Goal: Task Accomplishment & Management: Complete application form

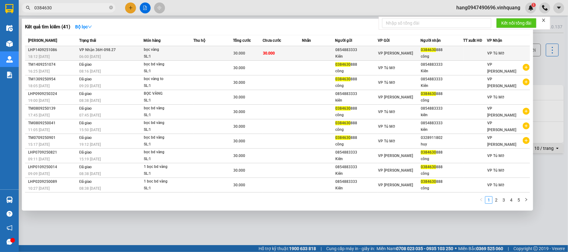
type input "0384630"
click at [182, 55] on div "SL: 1" at bounding box center [167, 56] width 47 height 7
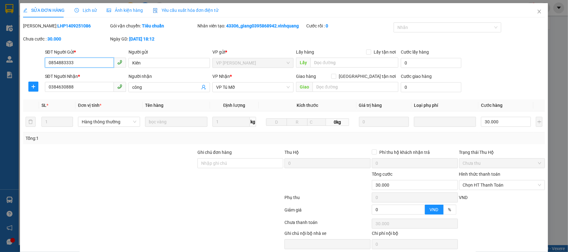
type input "0854883333"
type input "Kiên"
type input "0384630888"
type input "công"
type input "30.000"
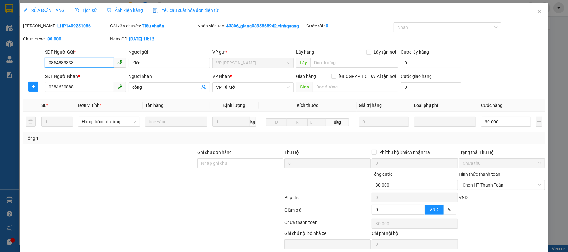
scroll to position [25, 0]
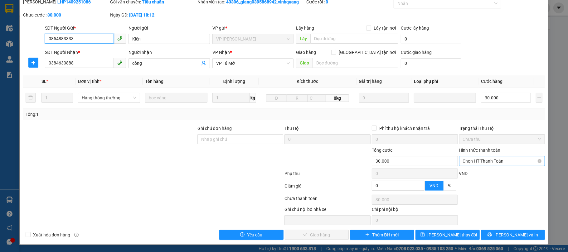
click at [493, 160] on span "Chọn HT Thanh Toán" at bounding box center [502, 161] width 79 height 9
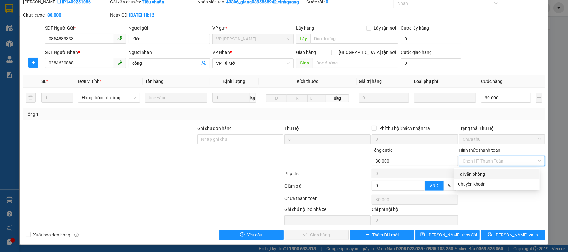
click at [486, 171] on div "Tại văn phòng" at bounding box center [497, 174] width 78 height 7
type input "0"
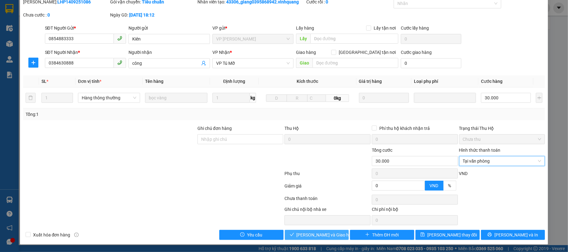
click at [312, 239] on span "[PERSON_NAME] và Giao hàng" at bounding box center [327, 235] width 60 height 7
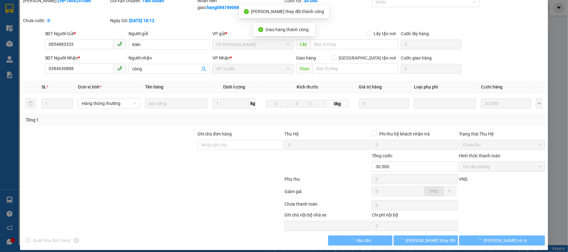
scroll to position [0, 0]
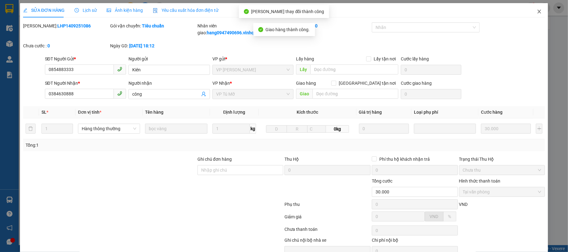
click at [531, 12] on span "Close" at bounding box center [539, 11] width 17 height 17
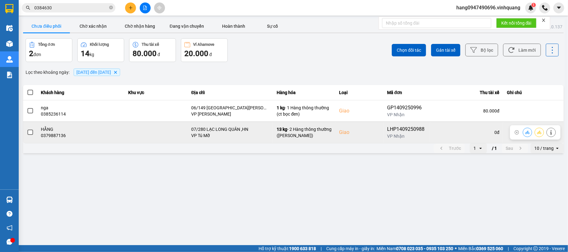
click at [56, 136] on div "0379887136" at bounding box center [81, 136] width 80 height 6
copy div "0379887136"
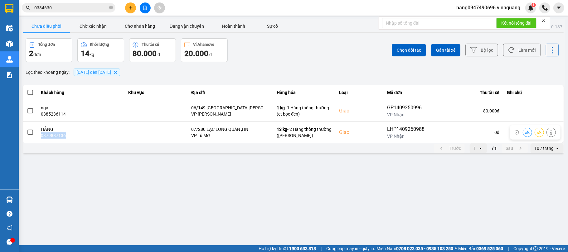
click at [76, 148] on div "Trước 1 open / 1 Sau 10 / trang open" at bounding box center [293, 148] width 541 height 10
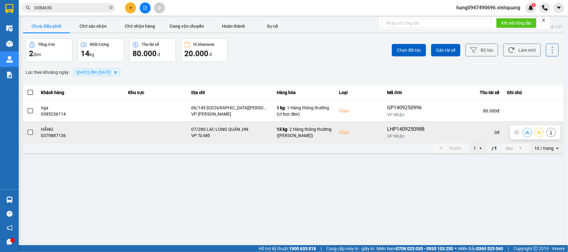
click at [29, 132] on span at bounding box center [30, 133] width 6 height 6
click at [27, 129] on input "checkbox" at bounding box center [27, 129] width 0 height 0
click at [527, 132] on icon at bounding box center [527, 132] width 4 height 4
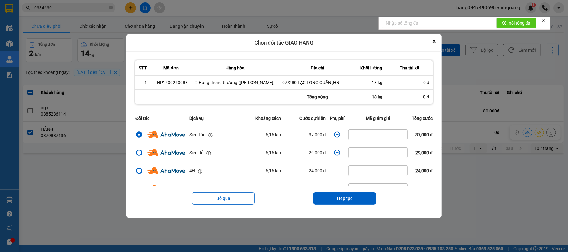
click at [334, 135] on icon "dialog" at bounding box center [337, 135] width 6 height 6
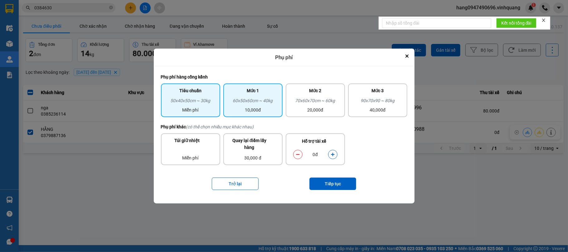
click at [271, 107] on div "10,000đ" at bounding box center [253, 110] width 52 height 7
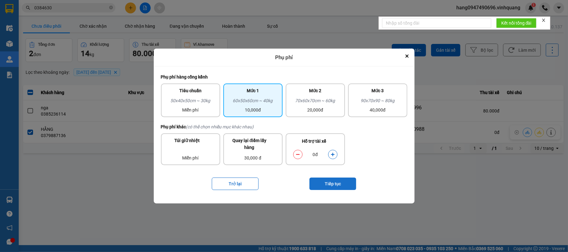
click at [351, 183] on button "Tiếp tục" at bounding box center [332, 184] width 47 height 12
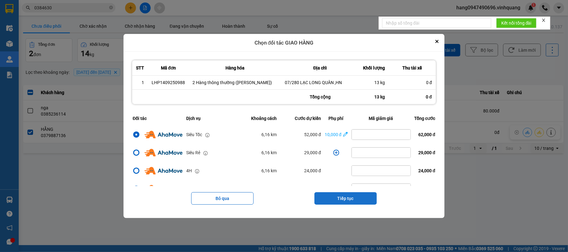
click at [344, 199] on button "Tiếp tục" at bounding box center [345, 198] width 62 height 12
click at [344, 199] on main "ver: 0.0.137 Chưa điều phối Chờ xác nhận Chờ nhận hàng Đang vận chuyển Hoàn thà…" at bounding box center [284, 122] width 568 height 245
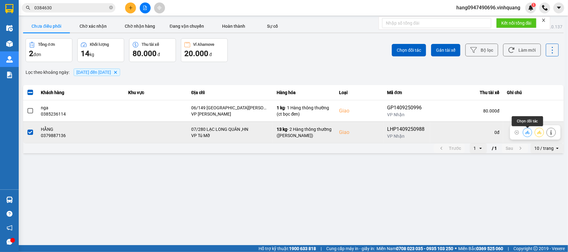
click at [526, 134] on icon at bounding box center [527, 132] width 4 height 4
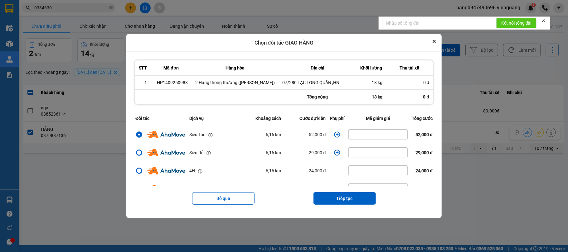
click at [334, 134] on icon "dialog" at bounding box center [337, 135] width 6 height 6
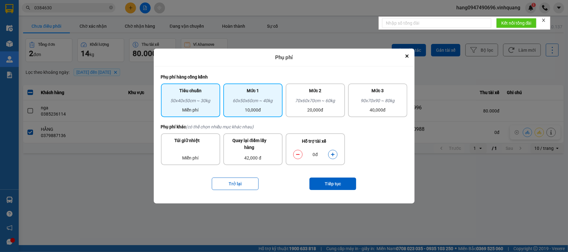
click at [248, 97] on div "60x50x60cm ~ 40kg" at bounding box center [253, 101] width 52 height 9
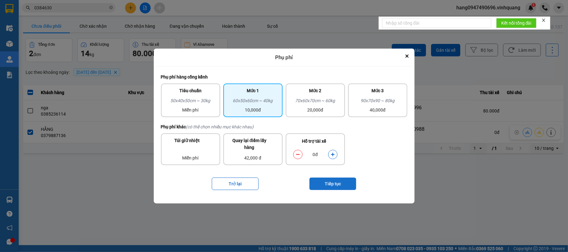
click at [327, 185] on button "Tiếp tục" at bounding box center [332, 184] width 47 height 12
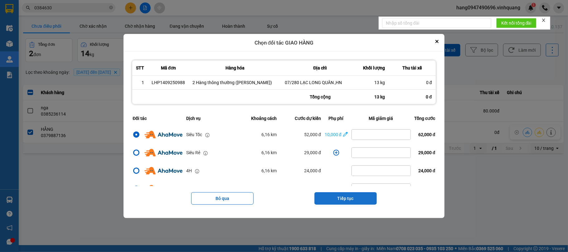
click at [336, 200] on button "Tiếp tục" at bounding box center [345, 198] width 62 height 12
click at [336, 200] on main "ver: 0.0.137 Chưa điều phối Chờ xác nhận Chờ nhận hàng Đang vận chuyển Hoàn thà…" at bounding box center [284, 122] width 568 height 245
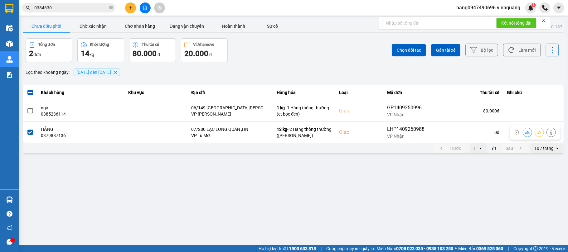
click at [382, 170] on main "ver: 0.0.137 Chưa điều phối Chờ xác nhận Chờ nhận hàng Đang vận chuyển Hoàn thà…" at bounding box center [284, 122] width 568 height 245
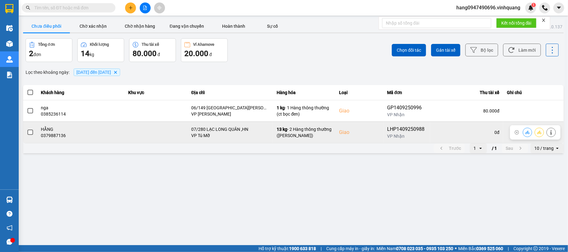
click at [527, 130] on icon at bounding box center [527, 132] width 4 height 4
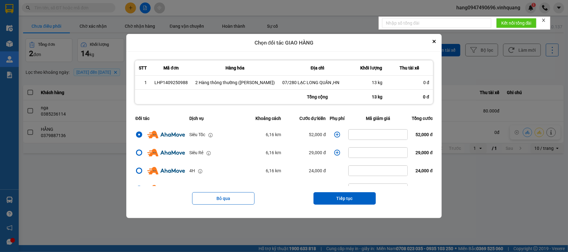
click at [334, 135] on icon "dialog" at bounding box center [337, 135] width 6 height 6
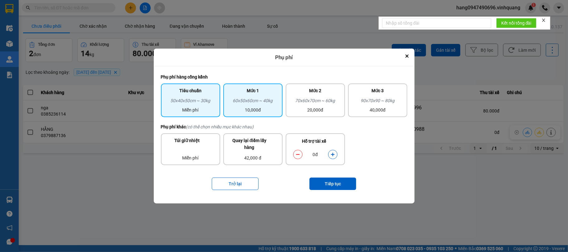
click at [250, 108] on div "10,000đ" at bounding box center [253, 110] width 52 height 7
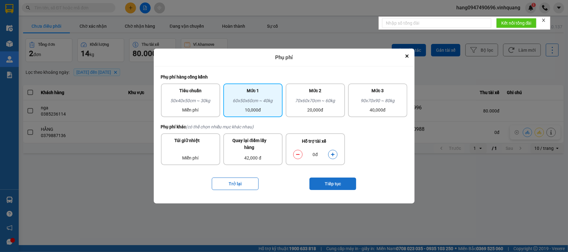
click at [332, 185] on button "Tiếp tục" at bounding box center [332, 184] width 47 height 12
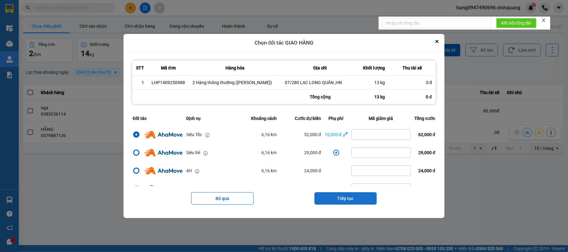
click at [341, 195] on button "Tiếp tục" at bounding box center [345, 198] width 62 height 12
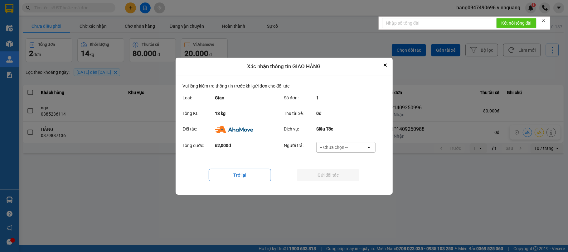
click at [332, 147] on div "-- Chưa chọn --" at bounding box center [334, 147] width 28 height 6
click at [336, 183] on span "Ví Ahamove" at bounding box center [333, 183] width 25 height 6
click at [318, 174] on button "Gửi đối tác" at bounding box center [328, 175] width 62 height 12
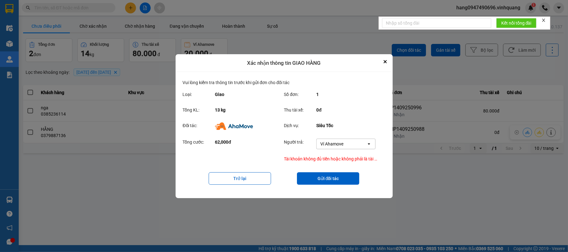
click at [347, 143] on div "Ví Ahamove" at bounding box center [342, 144] width 50 height 10
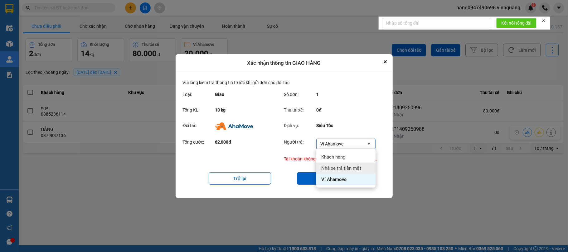
click at [342, 168] on span "Nhà xe trả tiền mặt" at bounding box center [341, 168] width 40 height 6
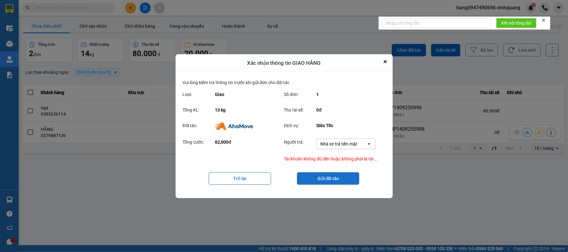
click at [323, 180] on button "Gửi đối tác" at bounding box center [328, 178] width 62 height 12
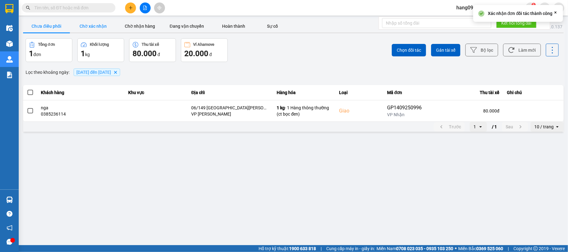
click at [89, 30] on button "Chờ xác nhận" at bounding box center [93, 26] width 47 height 12
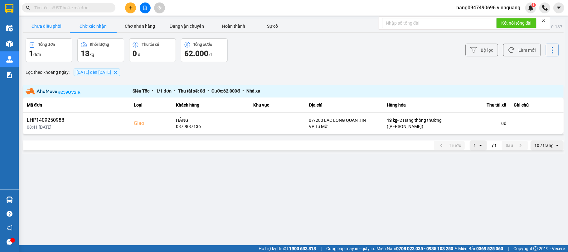
click at [61, 27] on button "Chưa điều phối" at bounding box center [46, 26] width 47 height 12
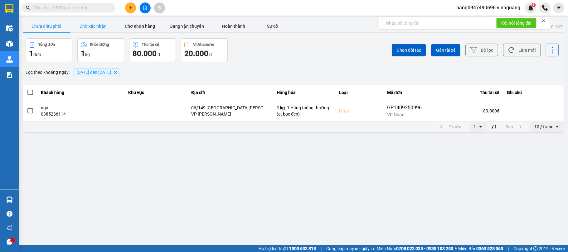
click at [95, 23] on button "Chờ xác nhận" at bounding box center [93, 26] width 47 height 12
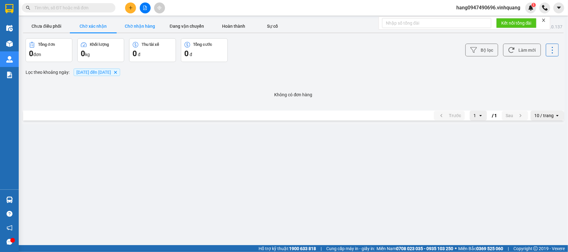
click at [149, 22] on button "Chờ nhận hàng" at bounding box center [140, 26] width 47 height 12
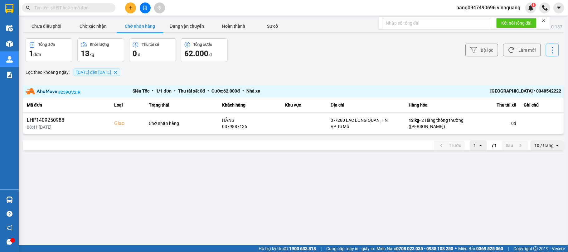
click at [252, 222] on main "ver: 0.0.137 Chưa điều phối Chờ xác nhận Chờ nhận hàng Đang vận chuyển Hoàn thà…" at bounding box center [284, 122] width 568 height 245
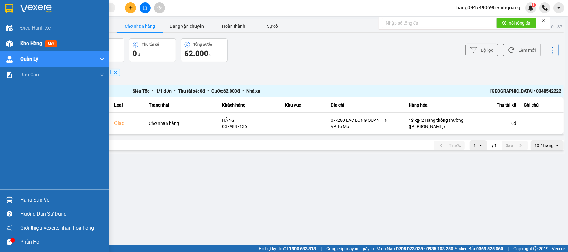
click at [18, 42] on div "Kho hàng mới" at bounding box center [54, 44] width 109 height 16
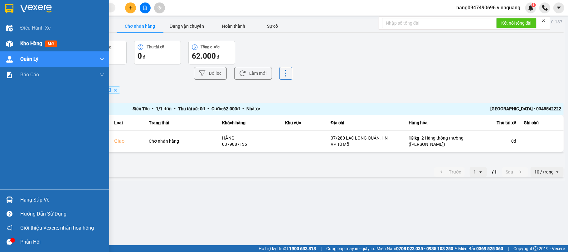
click at [18, 42] on div "Kho hàng mới" at bounding box center [54, 44] width 109 height 16
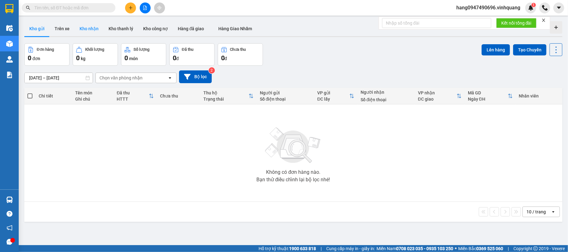
click at [90, 29] on button "Kho nhận" at bounding box center [89, 28] width 29 height 15
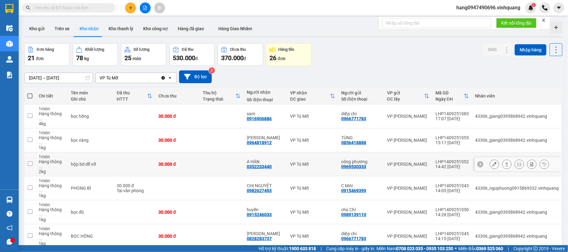
scroll to position [76, 0]
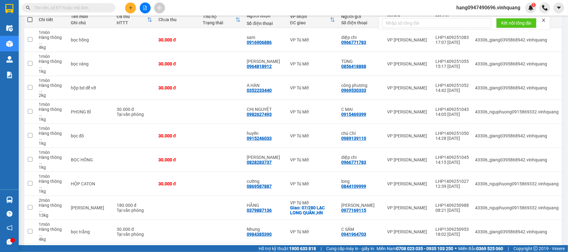
click at [88, 7] on input "text" at bounding box center [71, 7] width 74 height 7
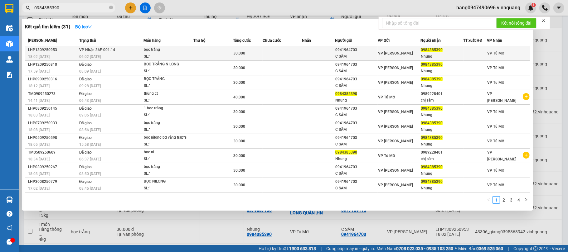
type input "0984385390"
click at [357, 51] on div "0941964703" at bounding box center [356, 50] width 42 height 7
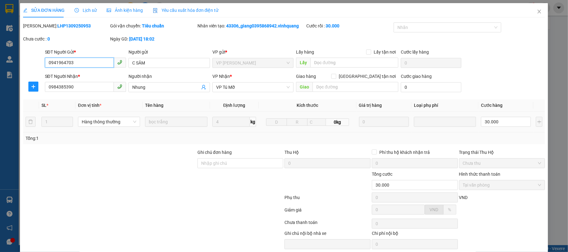
type input "0941964703"
type input "C SÂM"
type input "0984385390"
type input "Nhung"
type input "30.000"
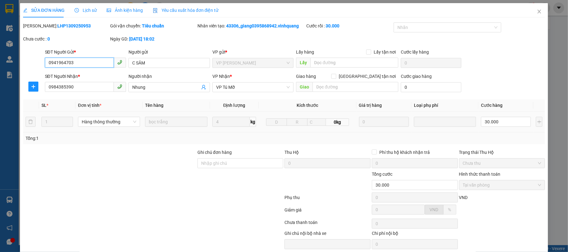
scroll to position [25, 0]
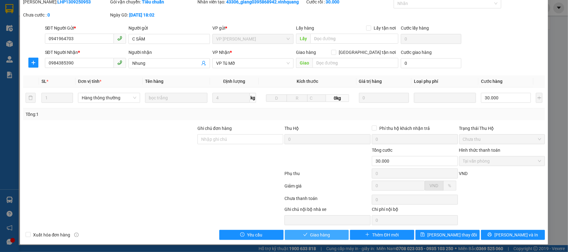
click at [297, 230] on button "Giao hàng" at bounding box center [317, 235] width 64 height 10
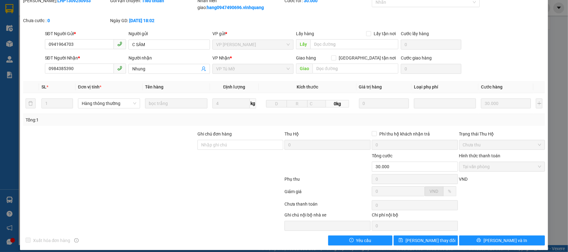
scroll to position [0, 0]
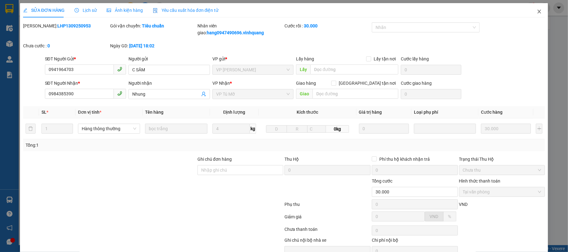
click at [537, 14] on icon "close" at bounding box center [539, 11] width 5 height 5
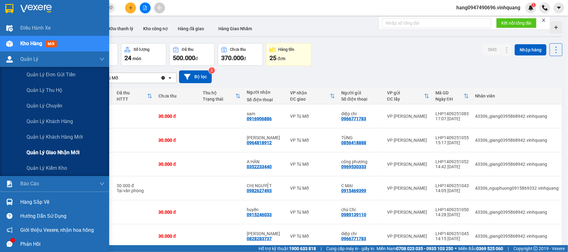
click at [45, 155] on span "Quản lý giao nhận mới" at bounding box center [53, 153] width 53 height 8
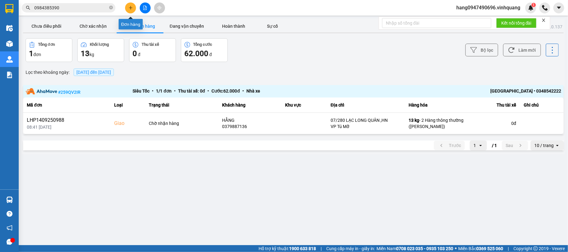
click at [110, 7] on icon "close-circle" at bounding box center [111, 8] width 4 height 4
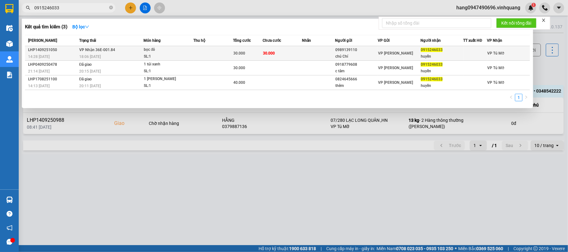
type input "0915246033"
click at [145, 54] on div "SL: 1" at bounding box center [167, 56] width 47 height 7
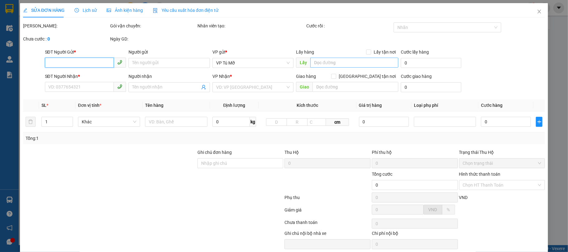
type input "0989139110"
type input "chú Chí"
type input "0915246033"
type input "huyền"
type input "30.000"
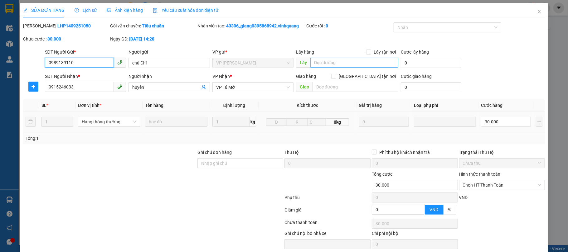
scroll to position [25, 0]
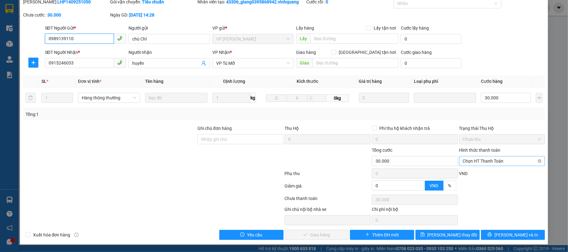
click at [481, 163] on span "Chọn HT Thanh Toán" at bounding box center [502, 161] width 79 height 9
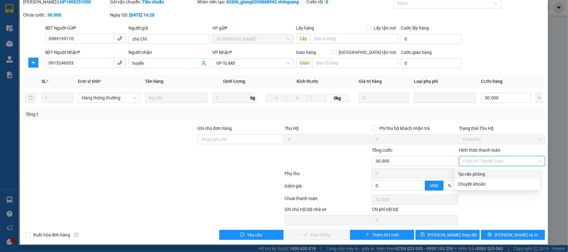
click at [485, 174] on div "Tại văn phòng" at bounding box center [497, 174] width 78 height 7
type input "0"
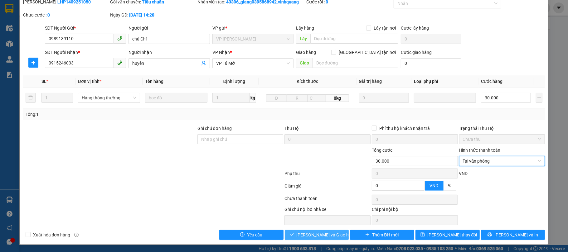
click at [294, 235] on icon "check" at bounding box center [292, 235] width 4 height 4
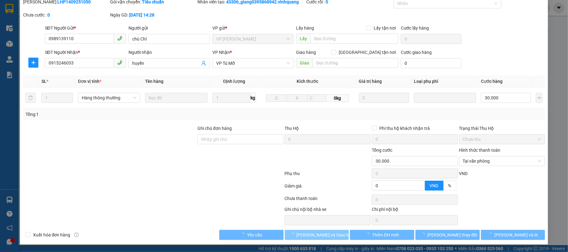
scroll to position [0, 0]
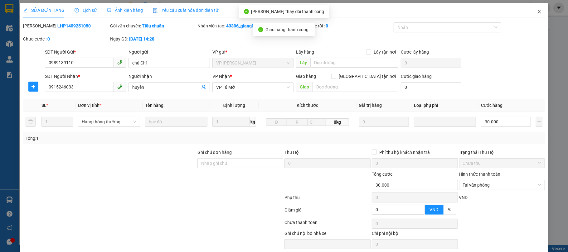
click at [538, 12] on icon "close" at bounding box center [539, 12] width 3 height 4
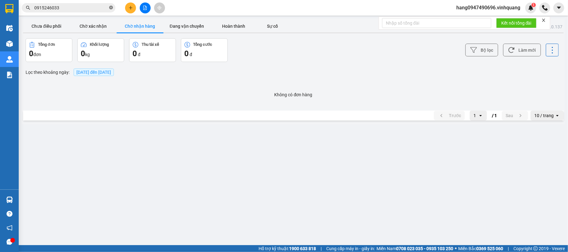
click at [110, 9] on icon "close-circle" at bounding box center [111, 8] width 4 height 4
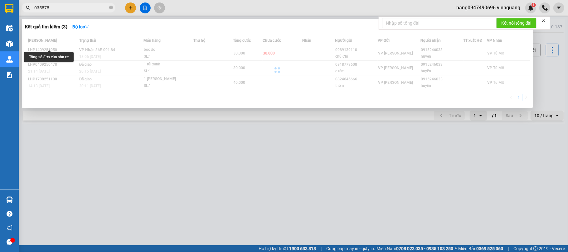
type input "0358788"
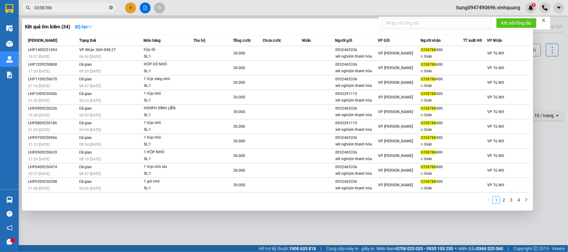
click at [110, 7] on icon "close-circle" at bounding box center [111, 8] width 4 height 4
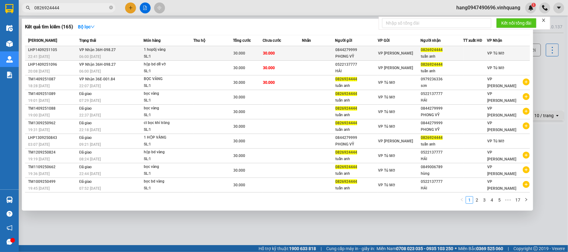
type input "0826924444"
click at [242, 52] on span "30.000" at bounding box center [239, 53] width 12 height 4
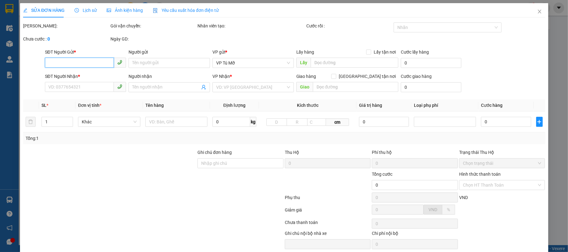
type input "0844279999"
type input "PHONG VỸ"
type input "0826924444"
type input "tuấn anh"
type input "30.000"
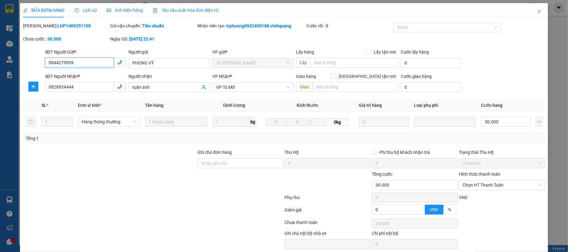
scroll to position [23, 0]
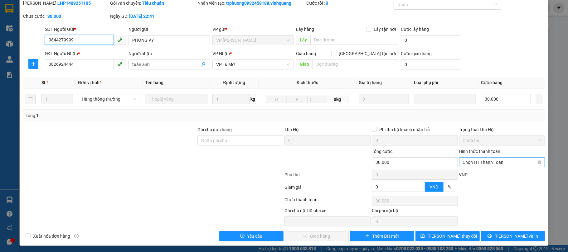
click at [487, 166] on span "Chọn HT Thanh Toán" at bounding box center [502, 162] width 79 height 9
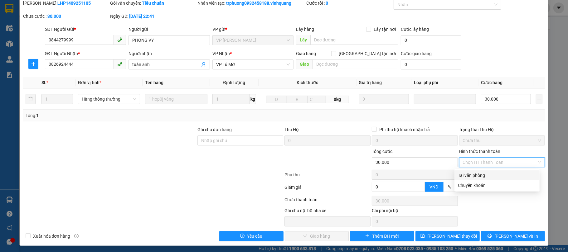
click at [479, 175] on div "Tại văn phòng" at bounding box center [497, 175] width 78 height 7
type input "0"
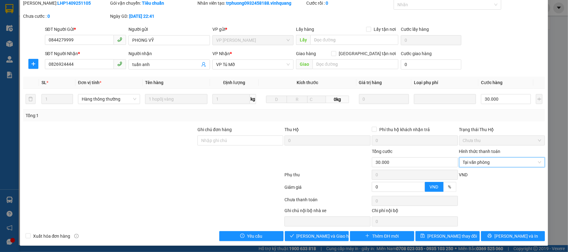
click at [479, 175] on div "VND" at bounding box center [502, 177] width 87 height 11
click at [300, 236] on span "[PERSON_NAME] và Giao hàng" at bounding box center [327, 236] width 60 height 7
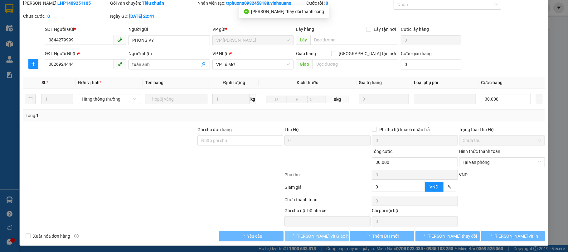
scroll to position [0, 0]
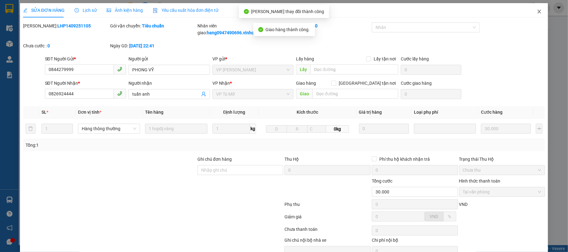
click at [537, 12] on icon "close" at bounding box center [539, 11] width 5 height 5
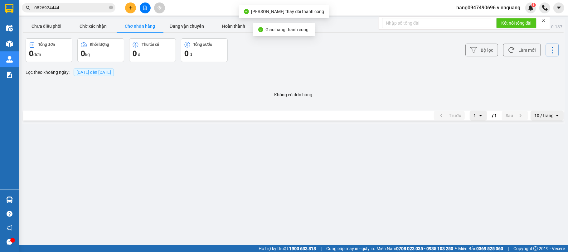
click at [71, 6] on input "0826924444" at bounding box center [71, 7] width 74 height 7
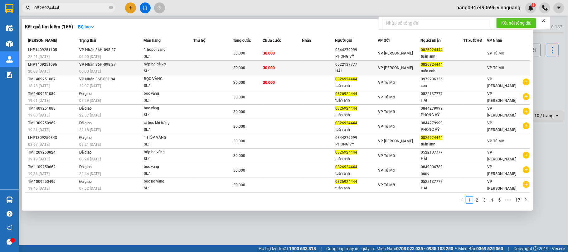
click at [193, 71] on td at bounding box center [213, 68] width 40 height 15
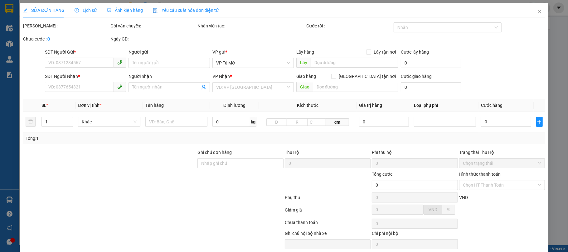
type input "0522137777"
type input "HẢI"
type input "0826924444"
type input "tuấn anh"
type input "30.000"
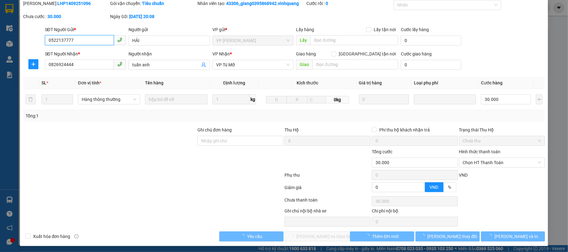
scroll to position [25, 0]
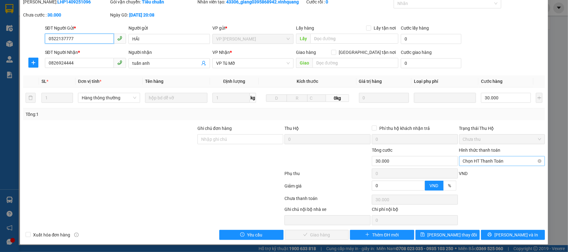
click at [480, 162] on span "Chọn HT Thanh Toán" at bounding box center [502, 161] width 79 height 9
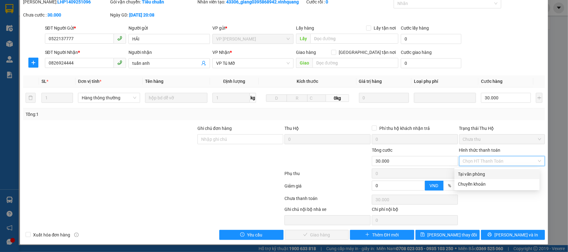
click at [482, 171] on div "Tại văn phòng" at bounding box center [497, 174] width 78 height 7
type input "0"
click at [482, 170] on div "VND" at bounding box center [502, 175] width 87 height 11
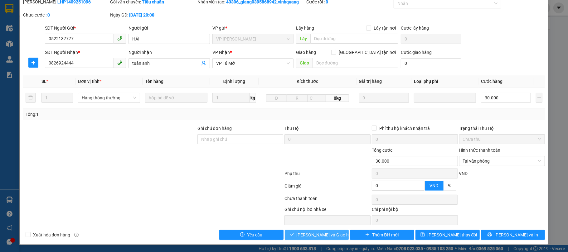
click at [320, 236] on span "[PERSON_NAME] và Giao hàng" at bounding box center [327, 235] width 60 height 7
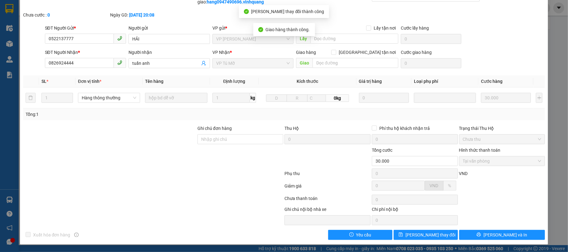
scroll to position [0, 0]
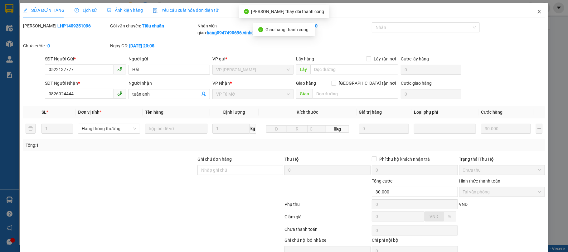
click at [536, 12] on span "Close" at bounding box center [539, 11] width 17 height 17
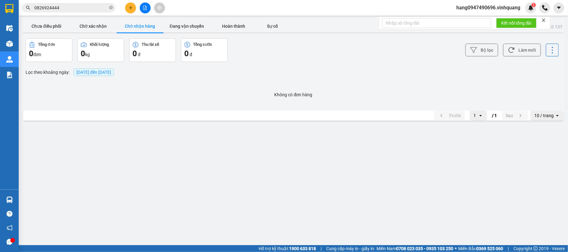
click at [64, 6] on input "0826924444" at bounding box center [71, 7] width 74 height 7
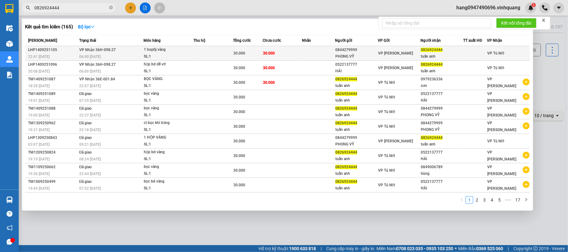
click at [321, 51] on td at bounding box center [318, 53] width 33 height 15
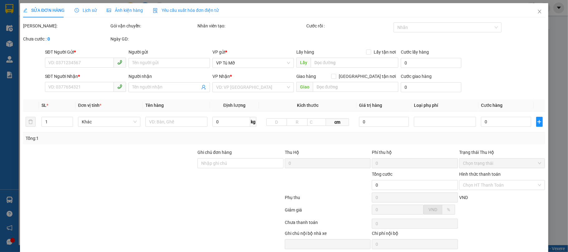
type input "0844279999"
type input "PHONG VỸ"
type input "0826924444"
type input "tuấn anh"
type input "30.000"
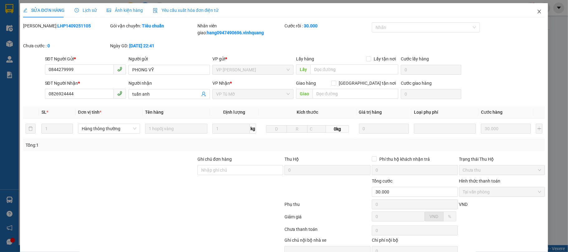
click at [534, 17] on span "Close" at bounding box center [539, 11] width 17 height 17
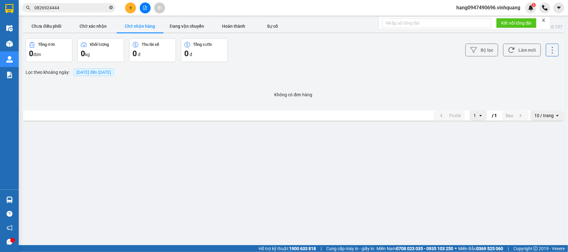
click at [110, 9] on icon "close-circle" at bounding box center [111, 8] width 4 height 4
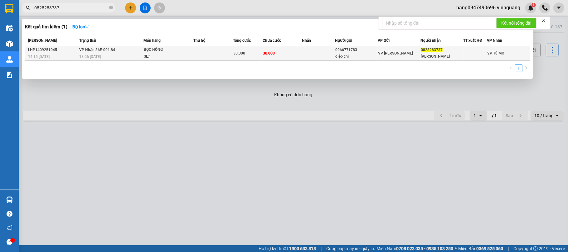
type input "0828283737"
click at [426, 55] on div "[PERSON_NAME]" at bounding box center [442, 56] width 42 height 7
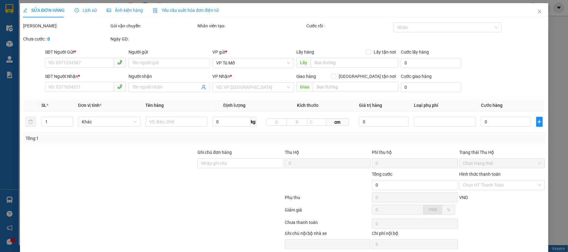
type input "0966771783"
type input "diệp chi"
type input "0828283737"
type input "[PERSON_NAME]"
type input "30.000"
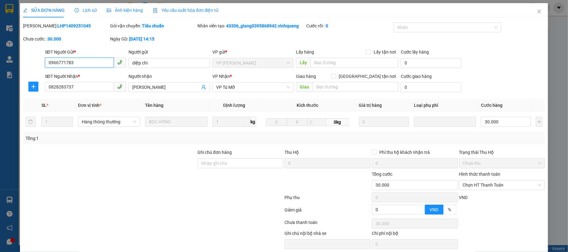
scroll to position [25, 0]
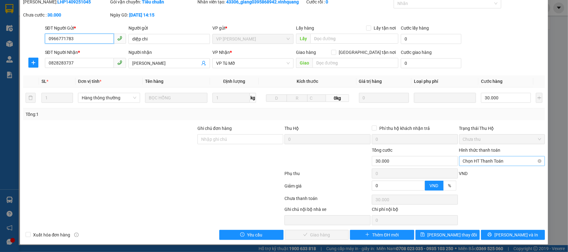
click at [493, 160] on span "Chọn HT Thanh Toán" at bounding box center [502, 161] width 79 height 9
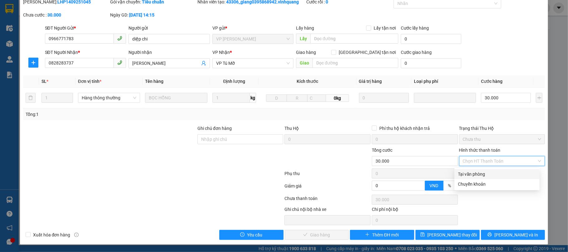
click at [481, 171] on div "Tại văn phòng" at bounding box center [497, 174] width 78 height 7
type input "0"
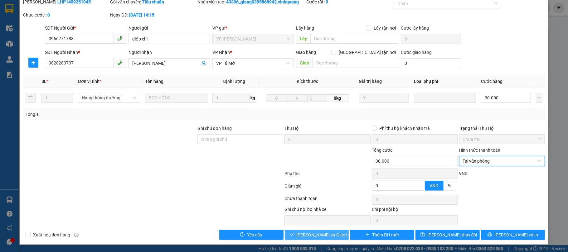
click at [323, 236] on span "[PERSON_NAME] và Giao hàng" at bounding box center [327, 235] width 60 height 7
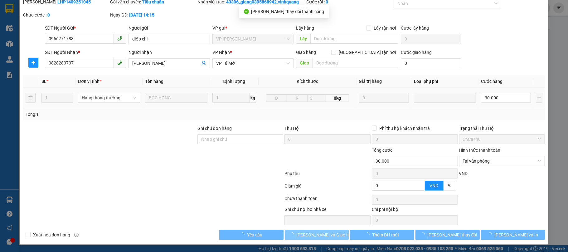
scroll to position [0, 0]
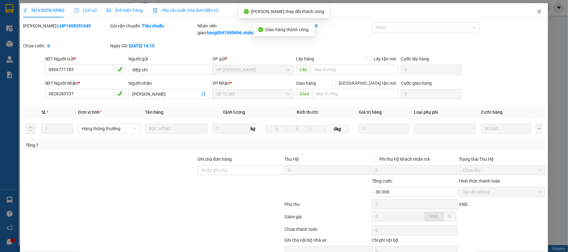
click at [537, 14] on icon "close" at bounding box center [539, 11] width 5 height 5
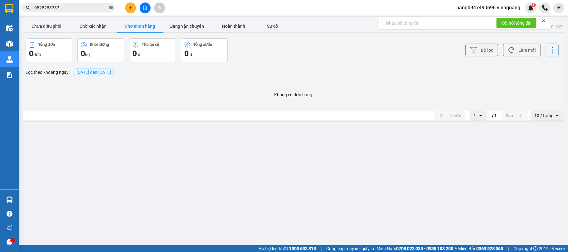
click at [109, 9] on icon "close-circle" at bounding box center [111, 8] width 4 height 4
click at [134, 6] on button at bounding box center [130, 7] width 11 height 11
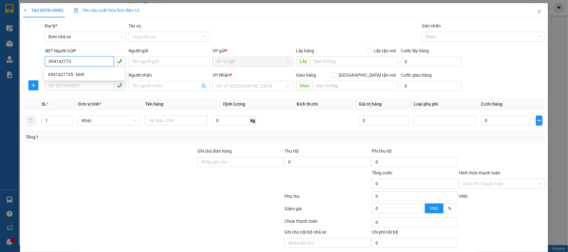
type input "0941427735"
click at [78, 72] on div "0941427735 - bình" at bounding box center [84, 74] width 73 height 7
type input "bình"
type input "0826143386"
type input "[PERSON_NAME]"
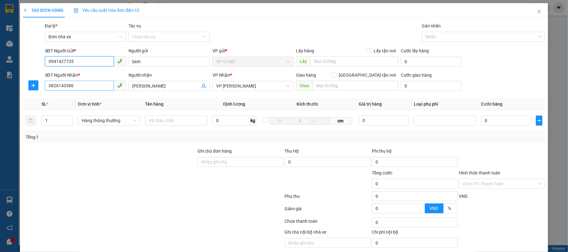
type input "0941427735"
drag, startPoint x: 79, startPoint y: 91, endPoint x: 42, endPoint y: 83, distance: 37.8
click at [44, 83] on div "SĐT Người Nhận * 0826143386" at bounding box center [86, 83] width 84 height 22
type input "0972501351"
click at [177, 88] on input "[PERSON_NAME]" at bounding box center [166, 86] width 68 height 7
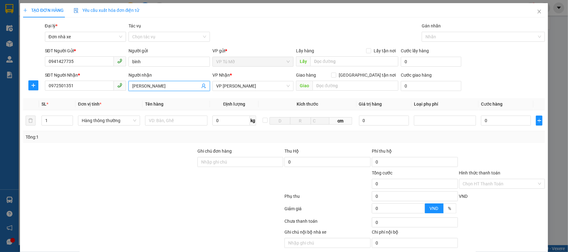
click at [175, 88] on input "[PERSON_NAME]" at bounding box center [166, 86] width 68 height 7
click at [173, 88] on input "[PERSON_NAME]" at bounding box center [166, 86] width 68 height 7
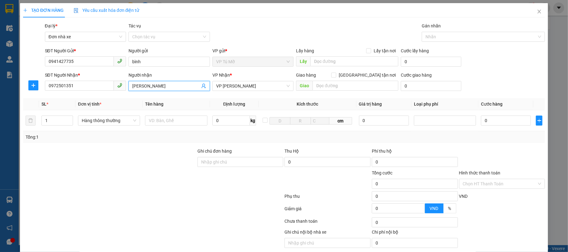
click at [173, 88] on input "[PERSON_NAME]" at bounding box center [166, 86] width 68 height 7
type input "[PERSON_NAME]"
click at [185, 122] on input "text" at bounding box center [176, 121] width 62 height 10
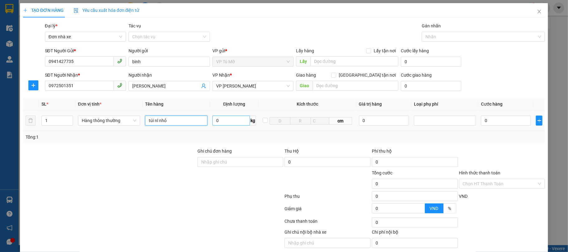
type input "túi nl nhỏ"
click at [230, 125] on input "0" at bounding box center [231, 121] width 38 height 10
type input "1"
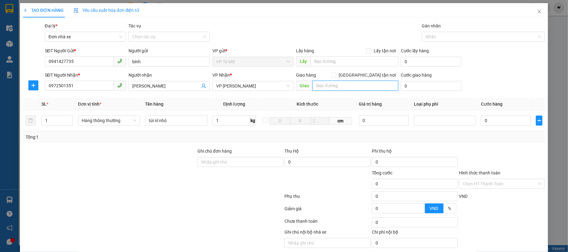
click at [319, 85] on input "text" at bounding box center [356, 86] width 86 height 10
type input "30.000"
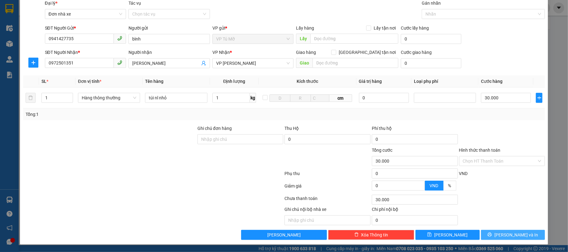
click at [513, 234] on span "[PERSON_NAME] và In" at bounding box center [516, 235] width 44 height 7
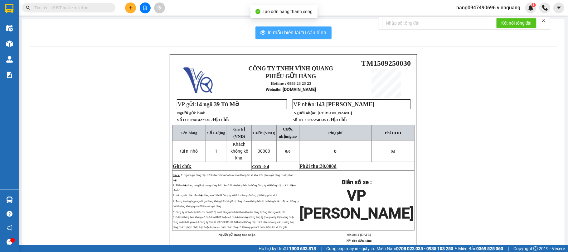
click at [306, 36] on span "In mẫu biên lai tự cấu hình" at bounding box center [297, 33] width 59 height 8
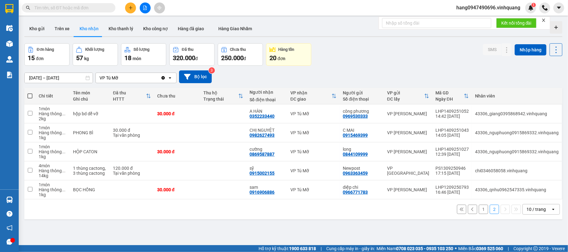
click at [93, 7] on input "text" at bounding box center [71, 7] width 74 height 7
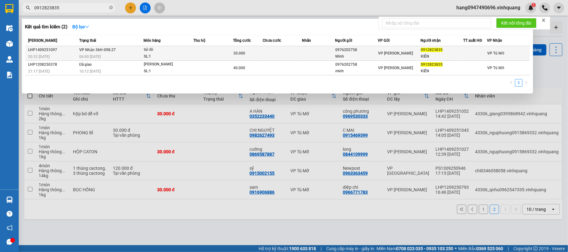
type input "0912823835"
click at [182, 58] on div "SL: 1" at bounding box center [167, 56] width 47 height 7
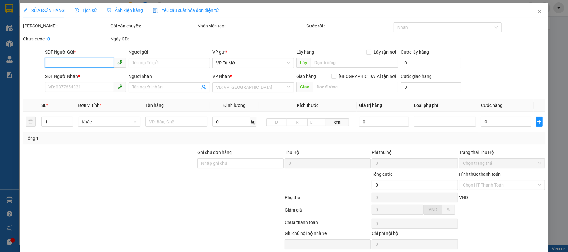
type input "0976202758"
type input "Minh"
type input "0912823835"
type input "KIÊN"
type input "30.000"
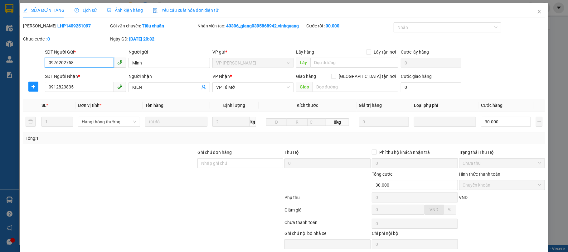
scroll to position [25, 0]
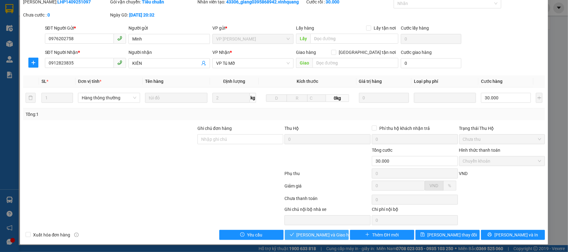
click at [324, 234] on span "[PERSON_NAME] và Giao hàng" at bounding box center [327, 235] width 60 height 7
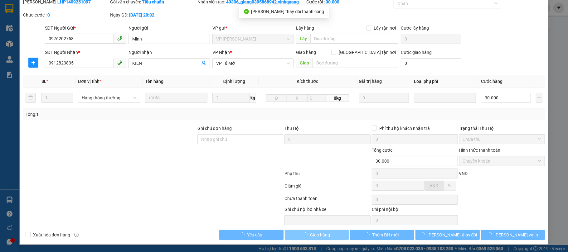
scroll to position [0, 0]
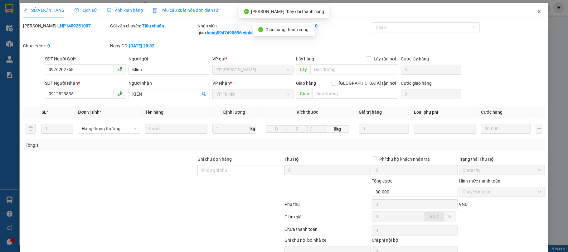
click at [531, 9] on span "Close" at bounding box center [539, 11] width 17 height 17
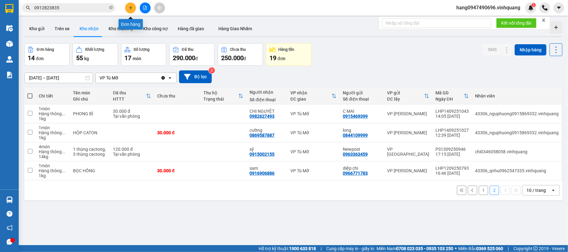
click at [130, 6] on icon "plus" at bounding box center [131, 8] width 4 height 4
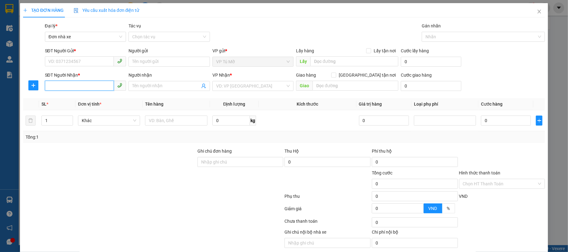
click at [84, 87] on input "SĐT Người Nhận *" at bounding box center [79, 86] width 69 height 10
type input "0985147345"
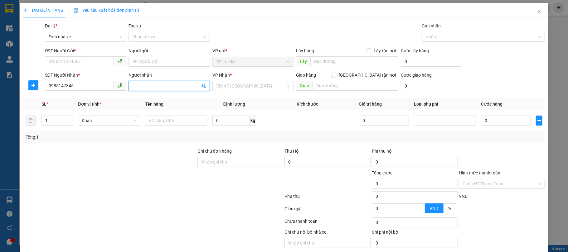
click at [169, 85] on input "Người nhận" at bounding box center [166, 86] width 68 height 7
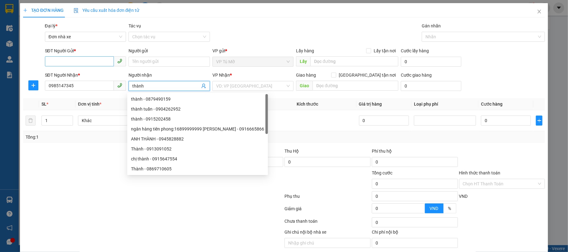
type input "thành"
click at [73, 65] on input "SĐT Người Gửi *" at bounding box center [79, 61] width 69 height 10
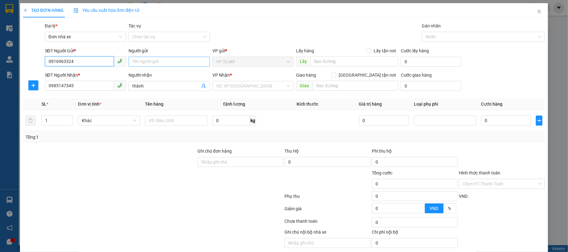
type input "0916963324"
click at [152, 60] on input "Người gửi" at bounding box center [169, 62] width 81 height 10
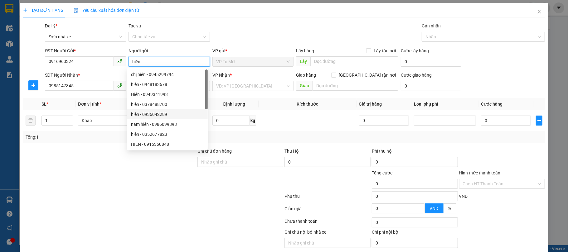
type input "hiền"
click at [98, 150] on div at bounding box center [109, 159] width 174 height 22
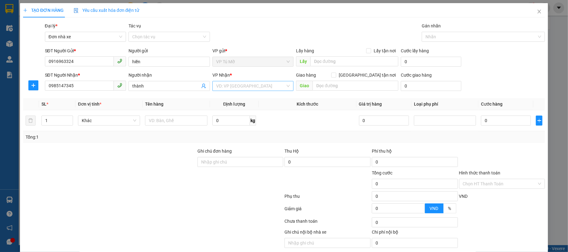
click at [258, 89] on input "search" at bounding box center [251, 85] width 70 height 9
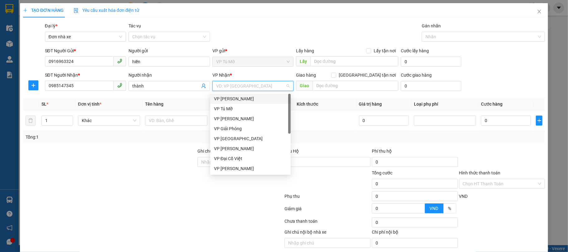
click at [244, 97] on div "VP [PERSON_NAME]" at bounding box center [250, 98] width 73 height 7
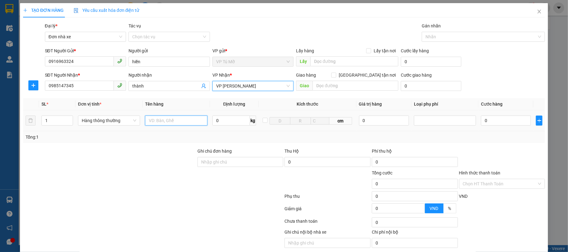
click at [178, 123] on input "text" at bounding box center [176, 121] width 62 height 10
type input "hộp ct"
click at [218, 118] on input "0" at bounding box center [231, 121] width 38 height 10
type input "1"
click at [232, 140] on div "Tổng: 1" at bounding box center [284, 137] width 517 height 7
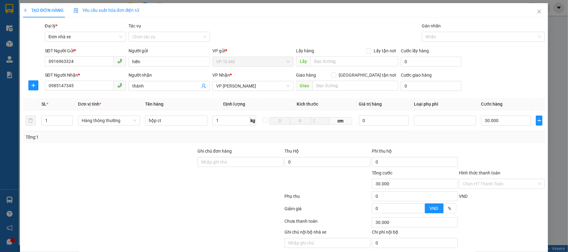
type input "30.000"
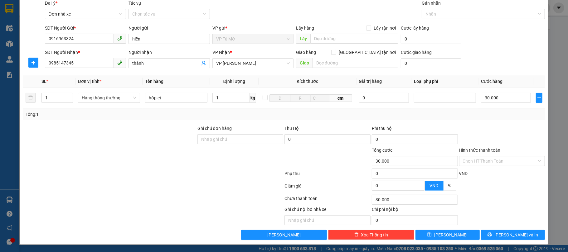
click at [502, 228] on div "Transit Pickup Surcharge Ids Transit Deliver Surcharge Ids Transit Deliver Surc…" at bounding box center [284, 120] width 522 height 240
click at [492, 235] on icon "printer" at bounding box center [490, 235] width 4 height 4
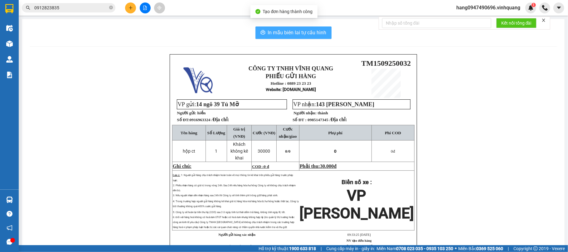
click at [271, 32] on span "In mẫu biên lai tự cấu hình" at bounding box center [297, 33] width 59 height 8
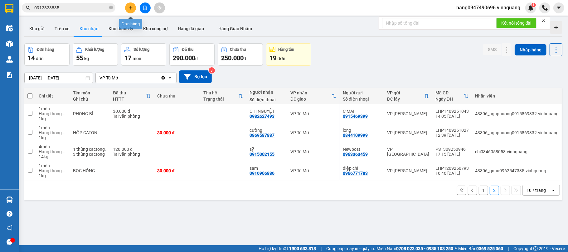
click at [129, 7] on icon "plus" at bounding box center [131, 8] width 4 height 4
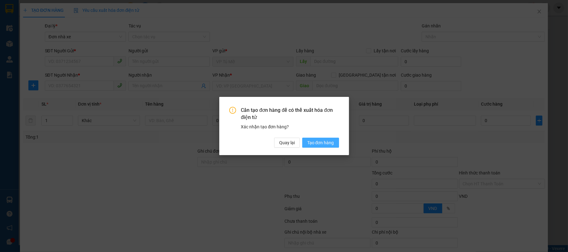
click at [313, 142] on span "Tạo đơn hàng" at bounding box center [320, 142] width 27 height 7
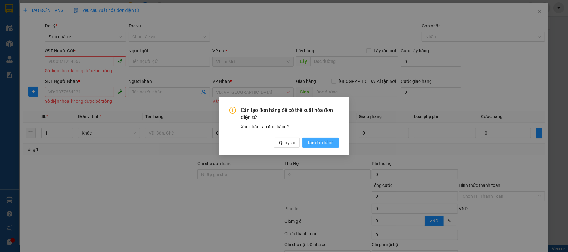
click at [319, 144] on span "Tạo đơn hàng" at bounding box center [320, 142] width 27 height 7
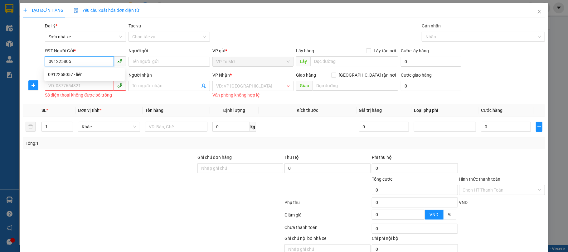
type input "0912258057"
click at [95, 76] on div "0912258057 - liên" at bounding box center [84, 74] width 73 height 7
type input "liên"
type input "0985931389"
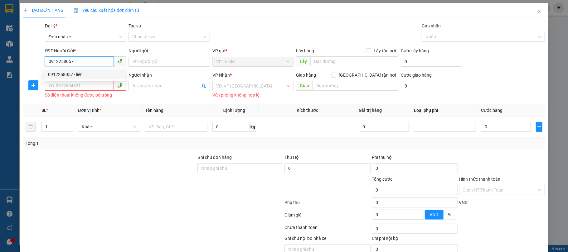
type input "ninh"
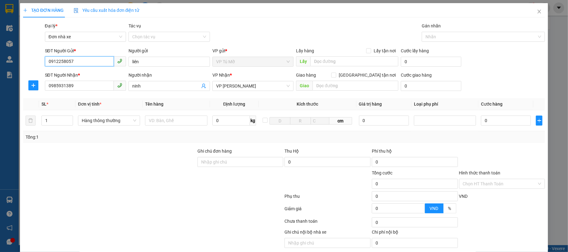
type input "0912258057"
drag, startPoint x: 27, startPoint y: 94, endPoint x: 20, endPoint y: 96, distance: 7.5
click at [20, 96] on div "TẠO ĐƠN HÀNG Yêu cầu xuất hóa đơn điện tử Transit Pickup Surcharge Ids Transit …" at bounding box center [284, 135] width 528 height 264
type input "0915799596"
drag, startPoint x: 152, startPoint y: 87, endPoint x: 59, endPoint y: 97, distance: 94.2
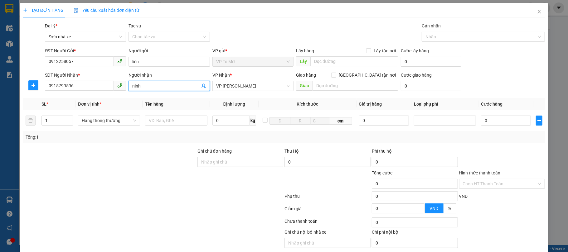
click at [132, 89] on input "ninh" at bounding box center [166, 86] width 68 height 7
click at [59, 97] on div "Transit Pickup Surcharge Ids Transit Deliver Surcharge Ids Transit Deliver Surc…" at bounding box center [284, 142] width 522 height 240
click at [145, 82] on span "ninh" at bounding box center [169, 86] width 81 height 10
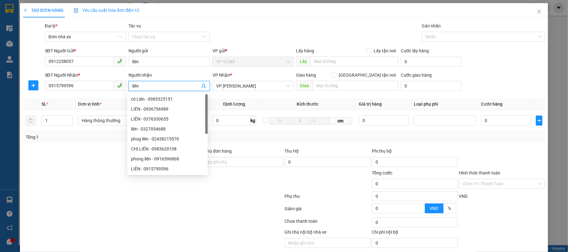
type input "liên"
click at [215, 148] on div "Transit Pickup Surcharge Ids Transit Deliver Surcharge Ids Transit Deliver Surc…" at bounding box center [284, 142] width 522 height 240
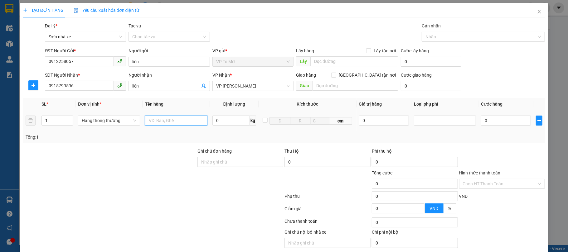
click at [193, 124] on input "text" at bounding box center [176, 121] width 62 height 10
type input "hộp ct xanh"
click at [222, 125] on input "0" at bounding box center [231, 121] width 38 height 10
type input "1"
click at [262, 134] on div "Tổng: 1" at bounding box center [284, 137] width 522 height 12
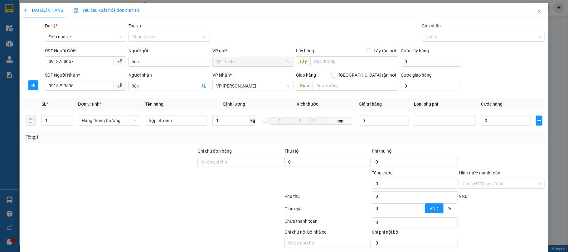
type input "30.000"
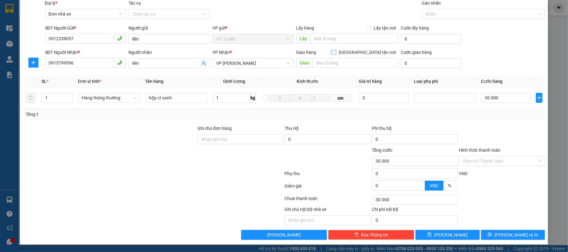
click at [336, 50] on input "[GEOGRAPHIC_DATA] tận nơi" at bounding box center [333, 52] width 4 height 4
checkbox input "true"
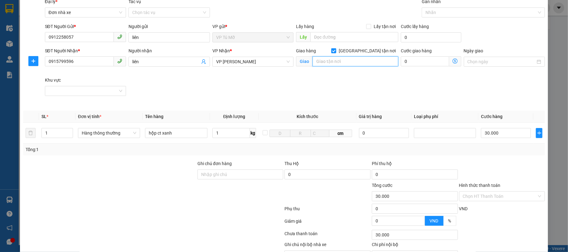
click at [330, 58] on input "text" at bounding box center [356, 61] width 86 height 10
type input "sở văn hoá thể thao và du lịch thanh hoá"
click at [453, 59] on icon "dollar-circle" at bounding box center [455, 61] width 5 height 5
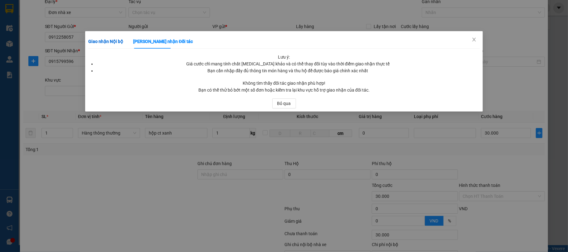
click at [97, 39] on b "Giao nhận Nội bộ" at bounding box center [105, 41] width 35 height 5
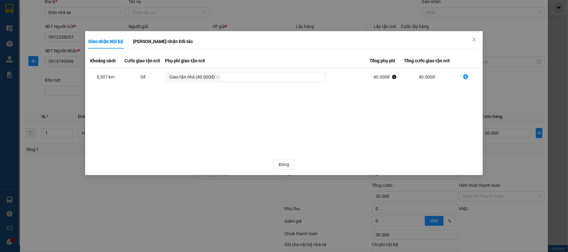
click at [462, 78] on td "dollar-circle" at bounding box center [466, 77] width 28 height 18
click at [464, 76] on icon "dollar-circle" at bounding box center [465, 76] width 5 height 5
type input "70.000"
type input "40.000"
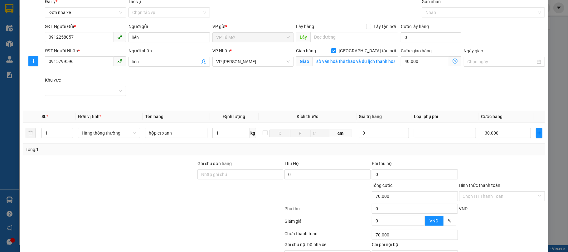
scroll to position [61, 0]
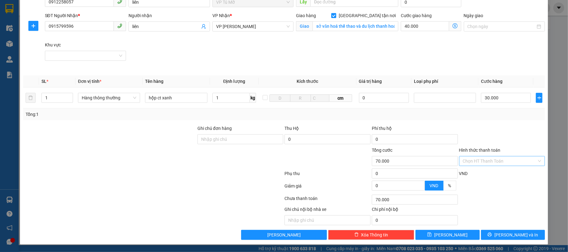
click at [522, 163] on input "Hình thức thanh toán" at bounding box center [500, 161] width 74 height 9
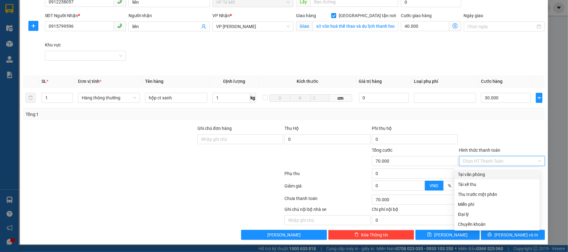
click at [495, 177] on div "Tại văn phòng" at bounding box center [496, 175] width 85 height 10
click at [495, 177] on div "VND" at bounding box center [502, 175] width 87 height 11
type input "0"
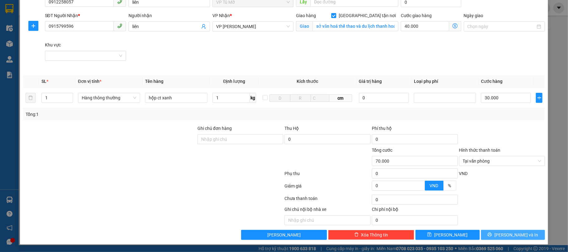
click at [513, 234] on span "[PERSON_NAME] và In" at bounding box center [516, 235] width 44 height 7
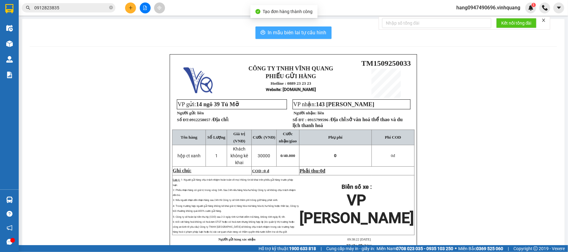
click at [278, 34] on span "In mẫu biên lai tự cấu hình" at bounding box center [297, 33] width 59 height 8
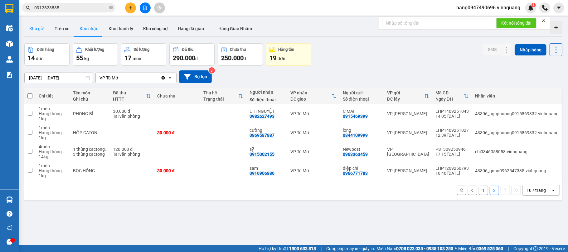
click at [43, 29] on button "Kho gửi" at bounding box center [36, 28] width 25 height 15
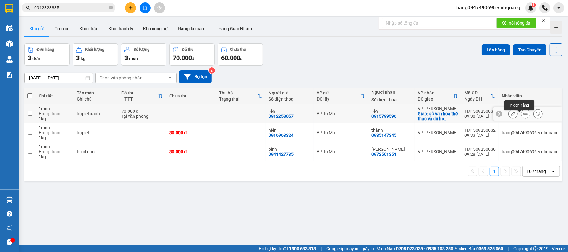
click at [521, 119] on button at bounding box center [525, 114] width 9 height 11
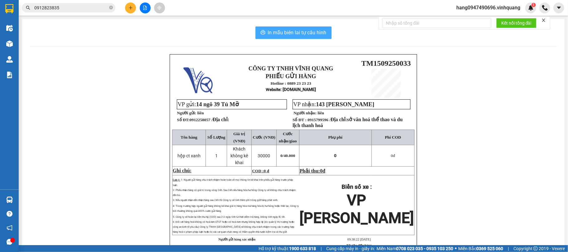
click at [308, 34] on span "In mẫu biên lai tự cấu hình" at bounding box center [297, 33] width 59 height 8
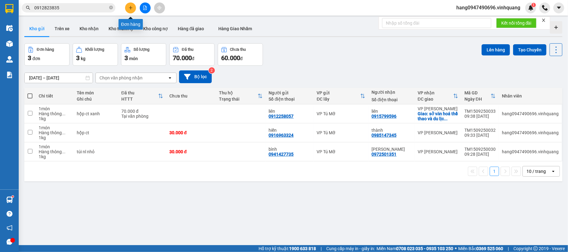
click at [134, 6] on button at bounding box center [130, 7] width 11 height 11
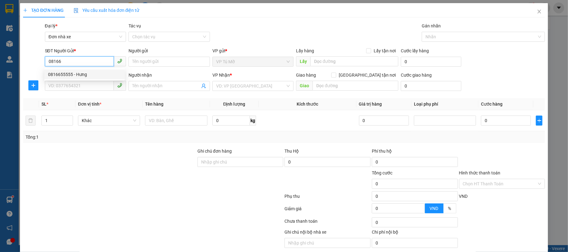
click at [76, 74] on div "0816655555 - Hưng" at bounding box center [84, 74] width 73 height 7
type input "0816655555"
type input "Hưng"
type input "0886660000"
type input "luyến"
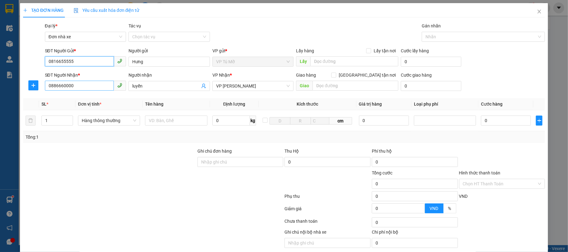
type input "0816655555"
click at [80, 89] on input "0886660000" at bounding box center [79, 86] width 69 height 10
type input "0969530333"
type input "công phương"
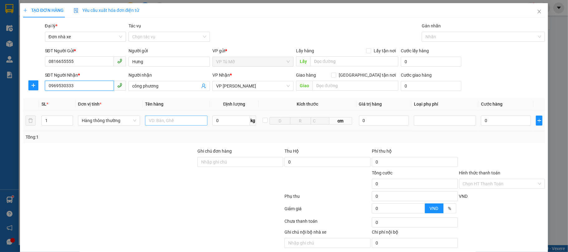
type input "0969530333"
click at [170, 120] on input "text" at bounding box center [176, 121] width 62 height 10
type input "hộp ct"
click at [218, 121] on input "0" at bounding box center [231, 121] width 38 height 10
type input "1"
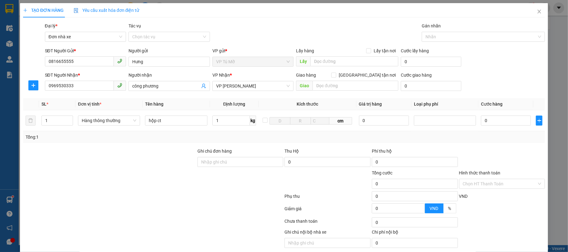
click at [235, 133] on div "Tổng: 1" at bounding box center [284, 137] width 522 height 12
type input "30.000"
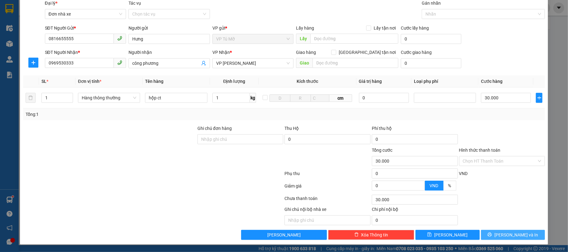
click at [492, 235] on icon "printer" at bounding box center [490, 235] width 4 height 4
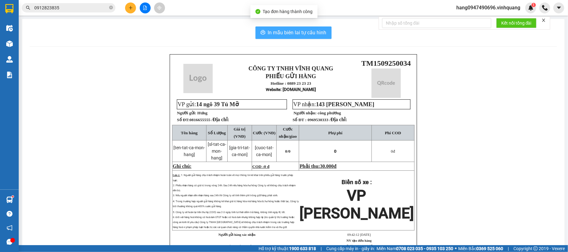
click at [308, 35] on span "In mẫu biên lai tự cấu hình" at bounding box center [297, 33] width 59 height 8
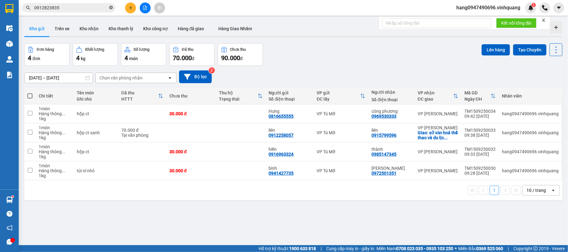
click at [109, 9] on icon "close-circle" at bounding box center [111, 8] width 4 height 4
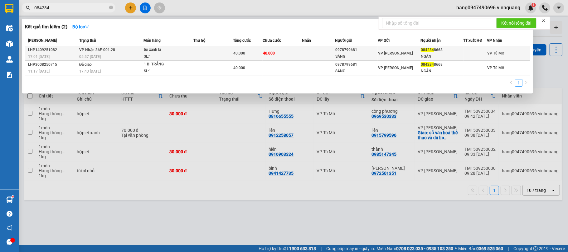
type input "084284"
click at [296, 56] on td "40.000" at bounding box center [283, 53] width 40 height 15
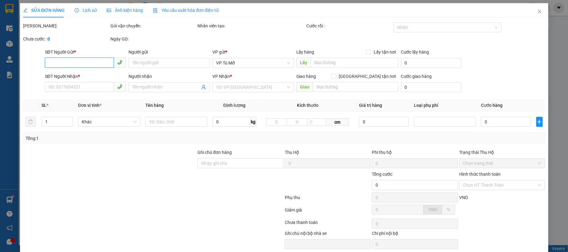
type input "0978799681"
type input "SÁNG"
type input "0842848668"
type input "NGÂN"
type input "40.000"
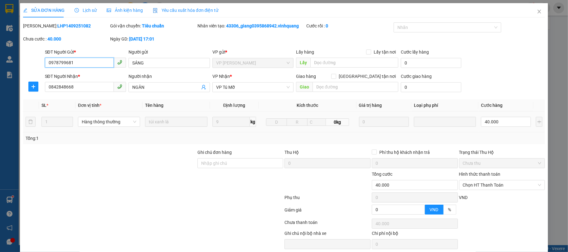
scroll to position [25, 0]
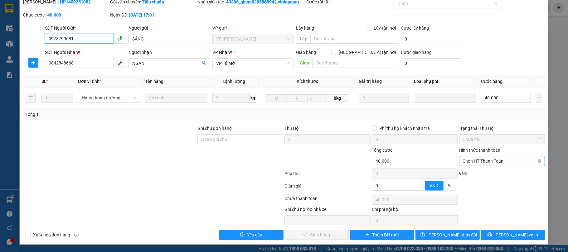
click at [475, 158] on span "Chọn HT Thanh Toán" at bounding box center [502, 161] width 79 height 9
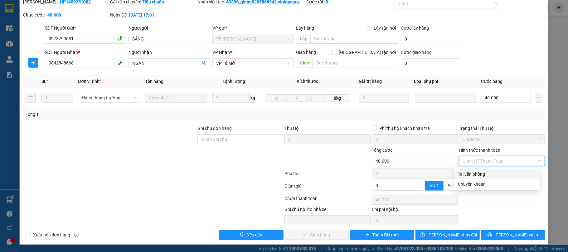
click at [467, 171] on div "Tại văn phòng" at bounding box center [497, 174] width 78 height 7
type input "0"
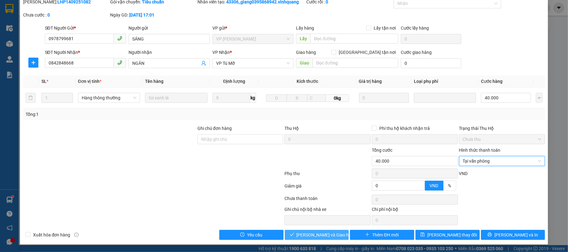
click at [321, 235] on span "[PERSON_NAME] và Giao hàng" at bounding box center [327, 235] width 60 height 7
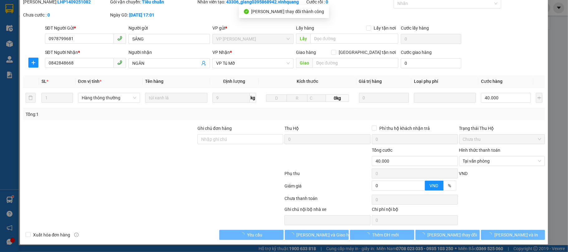
scroll to position [0, 0]
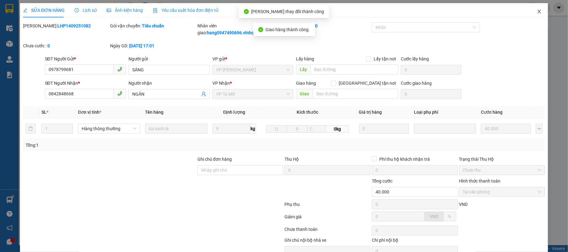
click at [537, 13] on icon "close" at bounding box center [539, 11] width 5 height 5
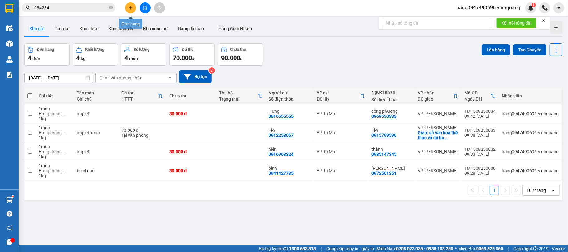
click at [129, 4] on button at bounding box center [130, 7] width 11 height 11
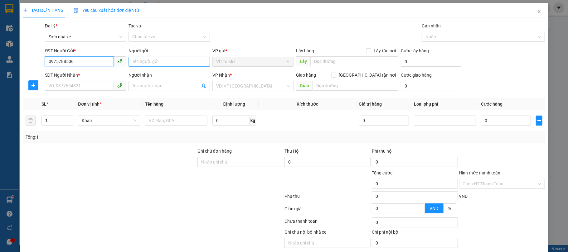
type input "0975788506"
click at [167, 64] on input "Người gửi" at bounding box center [169, 62] width 81 height 10
type input "a ngà"
click at [91, 86] on input "SĐT Người Nhận *" at bounding box center [79, 86] width 69 height 10
click at [58, 89] on input "09006214213" at bounding box center [79, 86] width 69 height 10
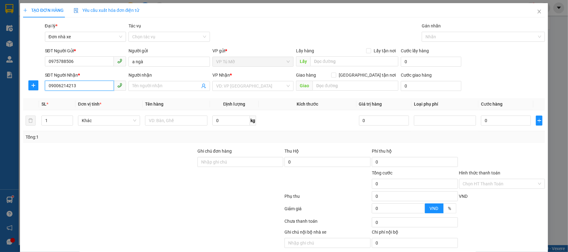
type input "0906214213"
click at [97, 104] on div "0906214213 - chị yến" at bounding box center [84, 99] width 80 height 10
type input "chị yến"
type input "0906214213"
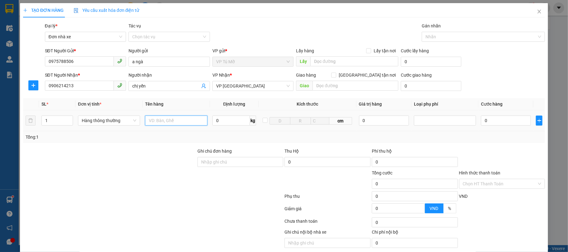
click at [175, 125] on input "text" at bounding box center [176, 121] width 62 height 10
type input "thùng ct"
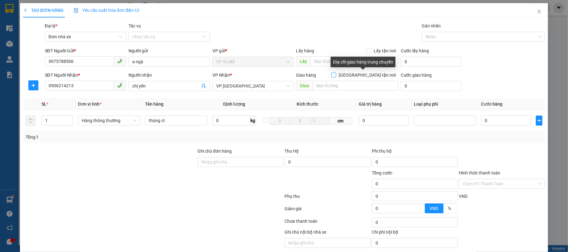
click at [336, 74] on input "[GEOGRAPHIC_DATA] tận nơi" at bounding box center [333, 75] width 4 height 4
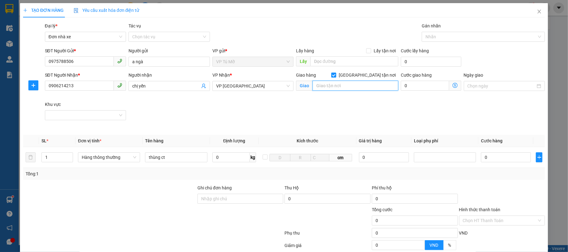
click at [347, 85] on input "text" at bounding box center [356, 86] width 86 height 10
click at [336, 75] on input "[GEOGRAPHIC_DATA] tận nơi" at bounding box center [333, 75] width 4 height 4
checkbox input "false"
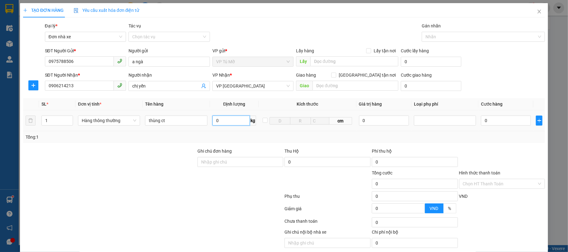
click at [232, 121] on input "0" at bounding box center [231, 121] width 38 height 10
type input "16"
click at [262, 135] on div "Tổng: 1" at bounding box center [284, 137] width 517 height 7
type input "50.000"
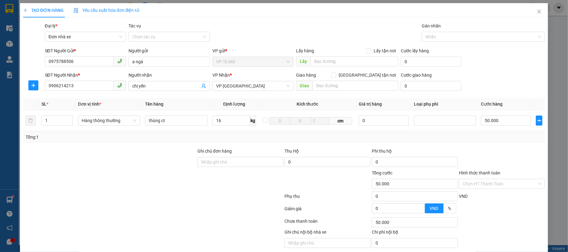
type input "50.000"
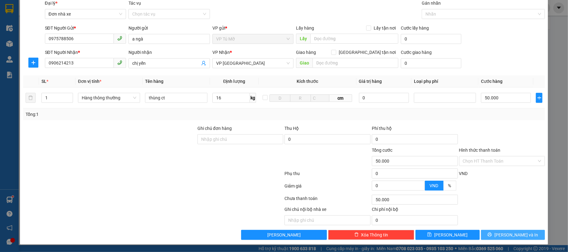
click at [508, 230] on button "[PERSON_NAME] và In" at bounding box center [513, 235] width 64 height 10
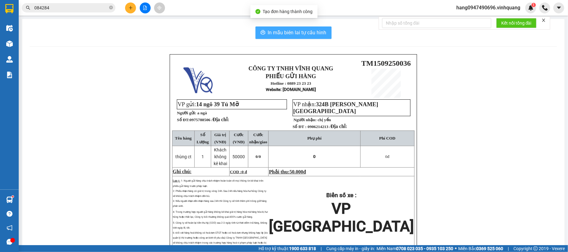
click at [291, 37] on button "In mẫu biên lai tự cấu hình" at bounding box center [293, 33] width 76 height 12
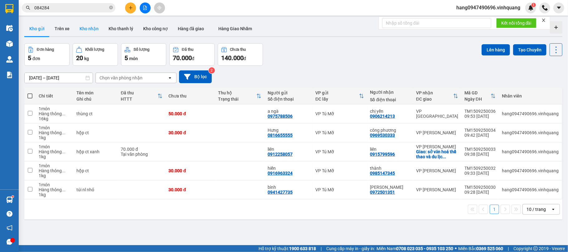
click at [95, 29] on button "Kho nhận" at bounding box center [89, 28] width 29 height 15
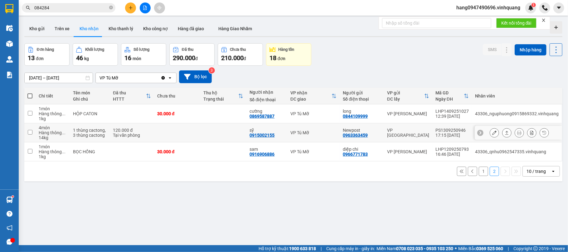
click at [90, 133] on div "1 thùng cactong, 3 thùng cactong" at bounding box center [90, 133] width 34 height 10
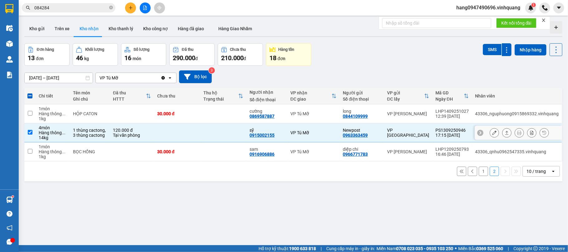
click at [505, 134] on icon at bounding box center [507, 133] width 4 height 4
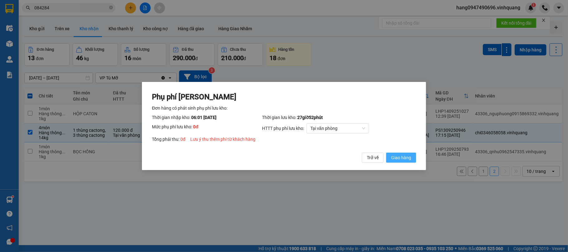
click at [407, 159] on span "Giao hàng" at bounding box center [401, 157] width 20 height 7
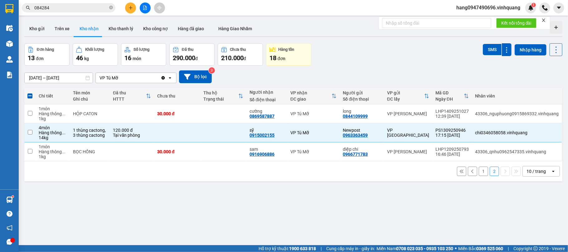
checkbox input "false"
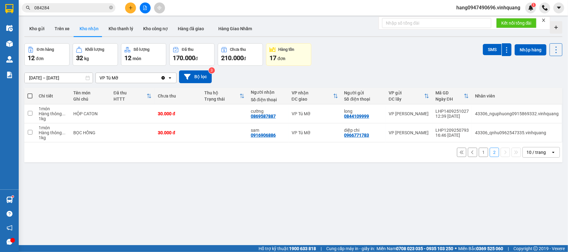
click at [479, 154] on button "1" at bounding box center [483, 152] width 9 height 9
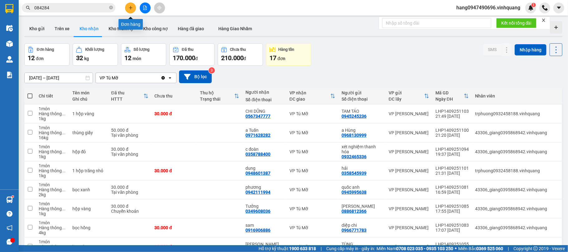
click at [129, 9] on icon "plus" at bounding box center [131, 8] width 4 height 4
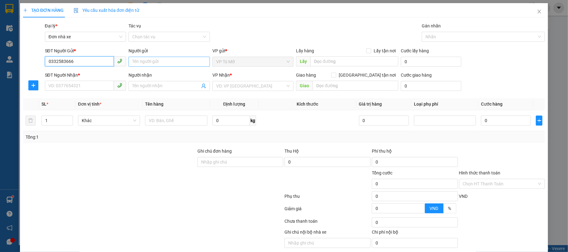
type input "0332583666"
click at [154, 59] on input "Người gửi" at bounding box center [169, 62] width 81 height 10
type input "chí"
click at [97, 85] on input "SĐT Người Nhận *" at bounding box center [79, 86] width 69 height 10
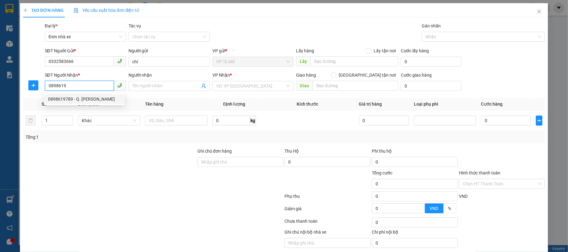
click at [98, 101] on div "0898619789 - Q. [PERSON_NAME]" at bounding box center [84, 99] width 73 height 7
type input "0898619789"
type input "Q. [PERSON_NAME]"
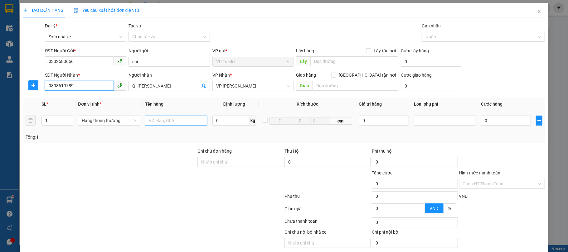
type input "0898619789"
click at [170, 117] on input "text" at bounding box center [176, 121] width 62 height 10
type input "túi nl xanh"
click at [489, 182] on input "Hình thức thanh toán" at bounding box center [500, 183] width 74 height 9
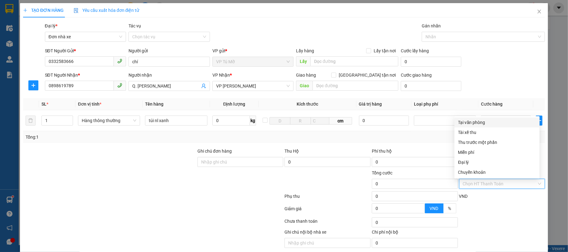
click at [508, 223] on div "Chọn HT Thanh Toán" at bounding box center [502, 222] width 87 height 12
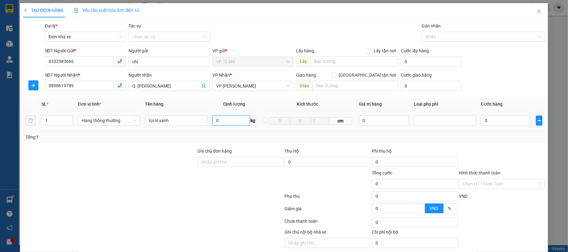
click at [230, 119] on input "0" at bounding box center [231, 121] width 38 height 10
type input "1"
click at [267, 148] on div "Transit Pickup Surcharge Ids Transit Deliver Surcharge Ids Transit Deliver Surc…" at bounding box center [284, 142] width 522 height 240
type input "30.000"
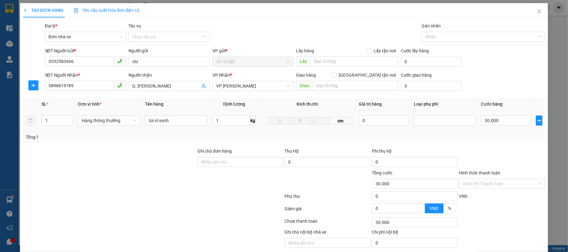
type input "30.000"
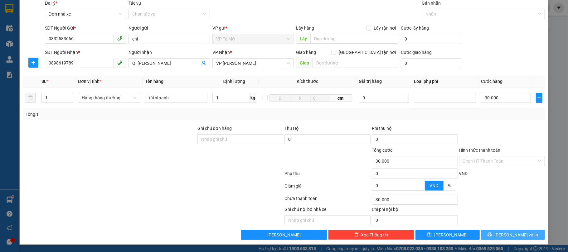
click at [512, 232] on span "[PERSON_NAME] và In" at bounding box center [516, 235] width 44 height 7
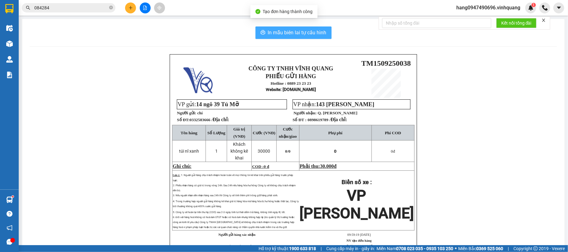
click at [268, 35] on span "In mẫu biên lai tự cấu hình" at bounding box center [297, 33] width 59 height 8
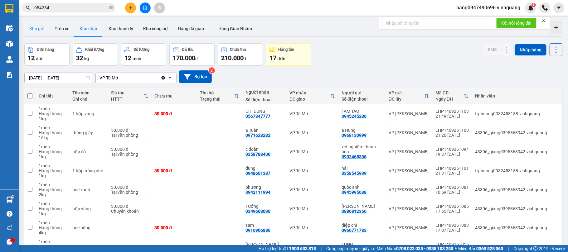
click at [34, 28] on button "Kho gửi" at bounding box center [36, 28] width 25 height 15
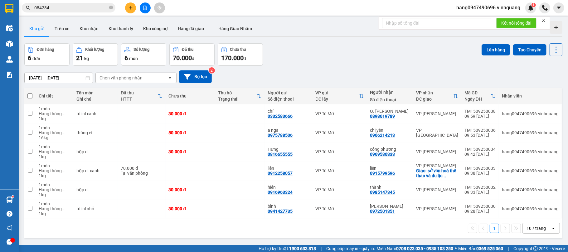
click at [31, 96] on span at bounding box center [29, 96] width 5 height 5
click at [30, 93] on input "checkbox" at bounding box center [30, 93] width 0 height 0
checkbox input "true"
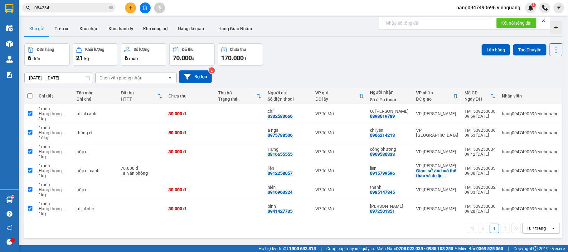
checkbox input "true"
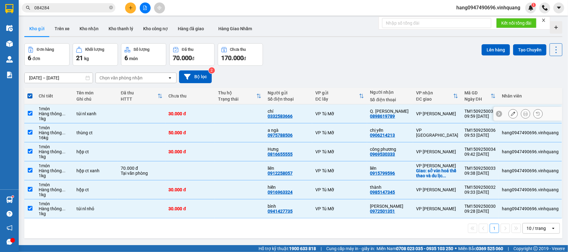
click at [30, 114] on input "checkbox" at bounding box center [30, 113] width 5 height 5
checkbox input "false"
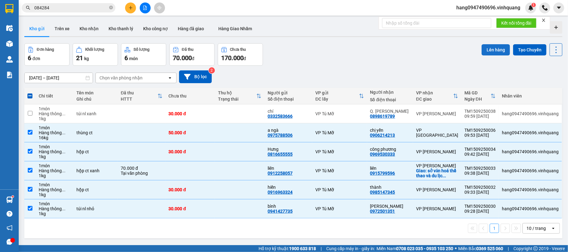
click at [484, 47] on button "Lên hàng" at bounding box center [496, 49] width 28 height 11
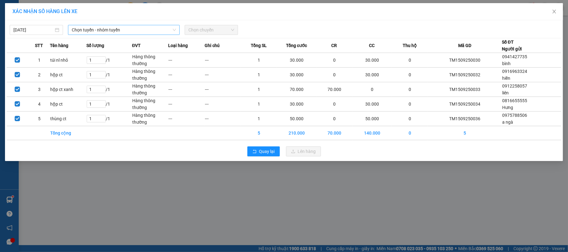
click at [115, 26] on span "Chọn tuyến - nhóm tuyến" at bounding box center [124, 29] width 104 height 9
click at [102, 29] on span "Chọn tuyến - nhóm tuyến" at bounding box center [124, 29] width 104 height 9
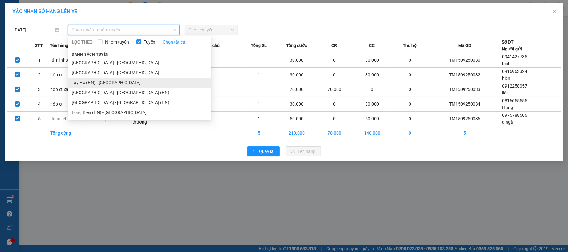
click at [99, 85] on li "Tây Hồ (HN) - [GEOGRAPHIC_DATA]" at bounding box center [139, 83] width 143 height 10
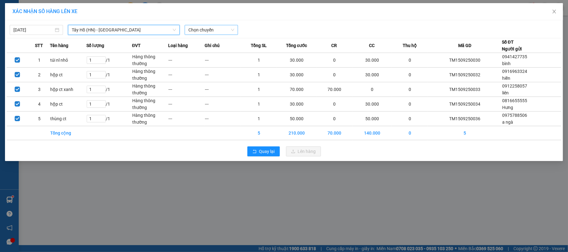
click at [225, 33] on span "Chọn chuyến" at bounding box center [211, 29] width 46 height 9
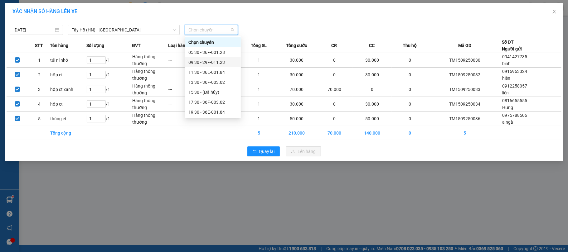
click at [201, 64] on div "09:30 - 29F-011.23" at bounding box center [212, 62] width 49 height 7
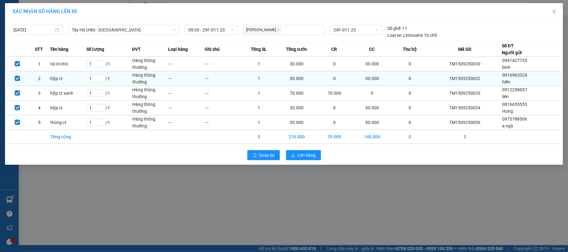
click at [344, 69] on td "0" at bounding box center [334, 64] width 36 height 15
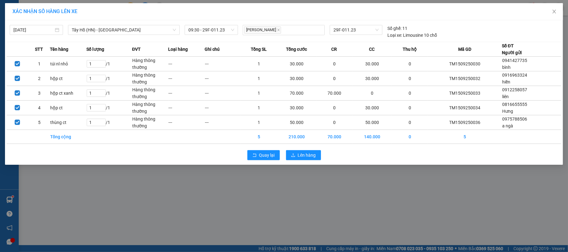
click at [254, 221] on div "XÁC NHẬN SỐ HÀNG LÊN XE [DATE] [GEOGRAPHIC_DATA] (HN) - [GEOGRAPHIC_DATA] LỌC T…" at bounding box center [284, 126] width 568 height 252
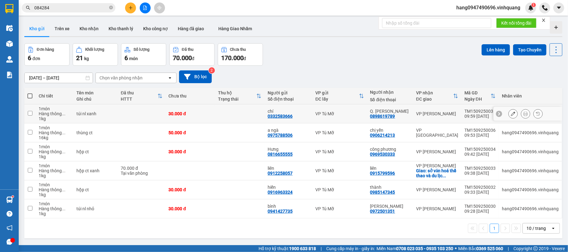
scroll to position [29, 0]
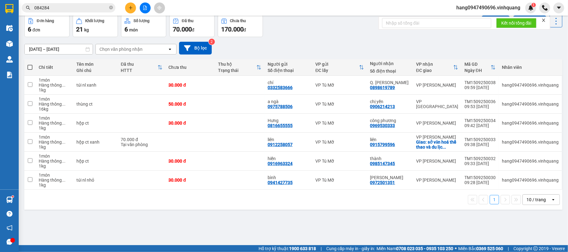
click at [33, 67] on th at bounding box center [29, 67] width 11 height 17
click at [29, 68] on span at bounding box center [29, 67] width 5 height 5
click at [30, 64] on input "checkbox" at bounding box center [30, 64] width 0 height 0
checkbox input "true"
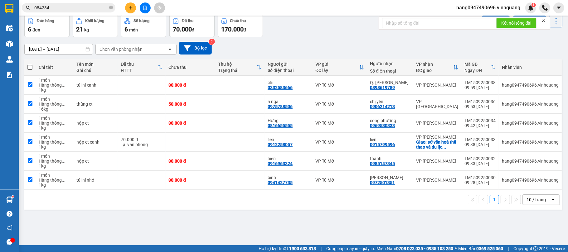
checkbox input "true"
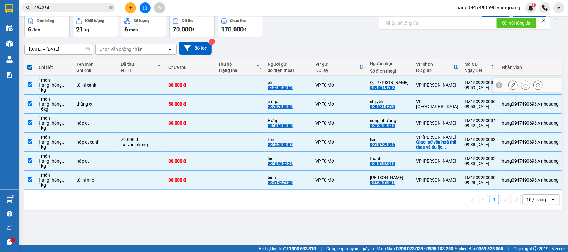
click at [28, 85] on input "checkbox" at bounding box center [30, 84] width 5 height 5
checkbox input "false"
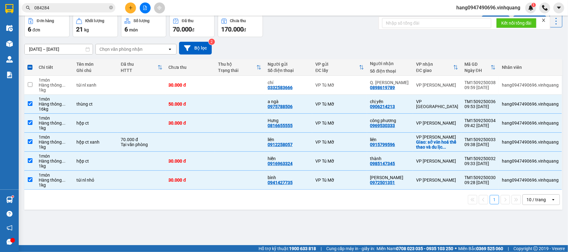
scroll to position [0, 0]
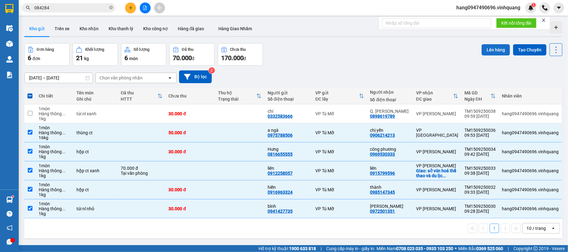
click at [485, 52] on button "Lên hàng" at bounding box center [496, 49] width 28 height 11
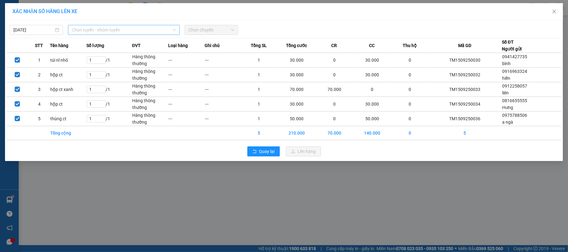
click at [165, 32] on span "Chọn tuyến - nhóm tuyến" at bounding box center [124, 29] width 104 height 9
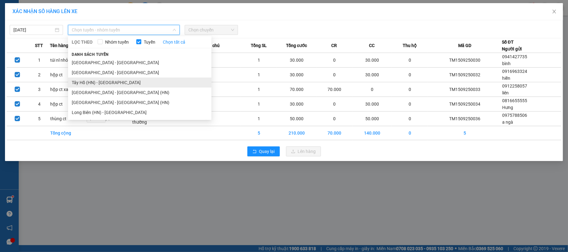
click at [97, 82] on li "Tây Hồ (HN) - [GEOGRAPHIC_DATA]" at bounding box center [139, 83] width 143 height 10
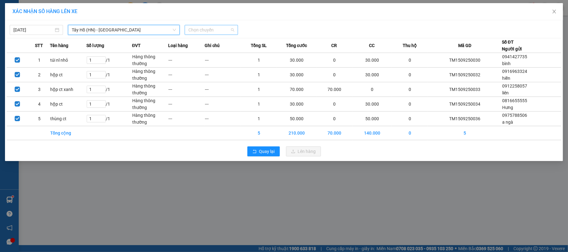
click at [216, 34] on span "Chọn chuyến" at bounding box center [211, 29] width 46 height 9
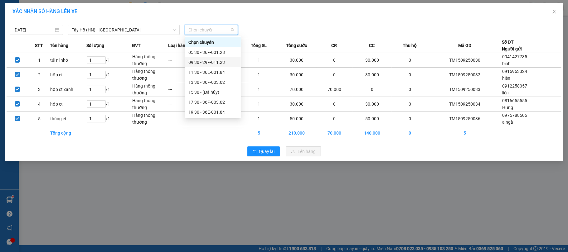
click at [208, 59] on div "09:30 - 29F-011.23" at bounding box center [212, 62] width 49 height 7
click at [208, 59] on td "---" at bounding box center [223, 60] width 36 height 15
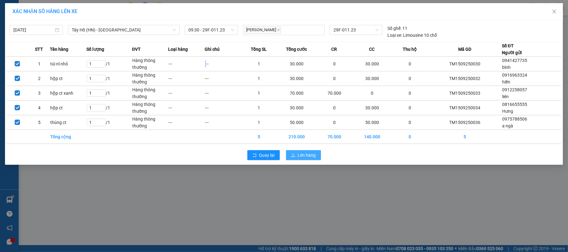
click at [311, 154] on span "Lên hàng" at bounding box center [307, 155] width 18 height 7
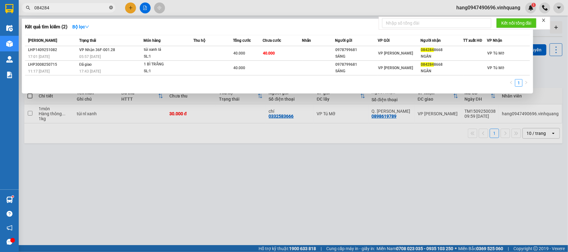
click at [112, 7] on icon "close-circle" at bounding box center [111, 8] width 4 height 4
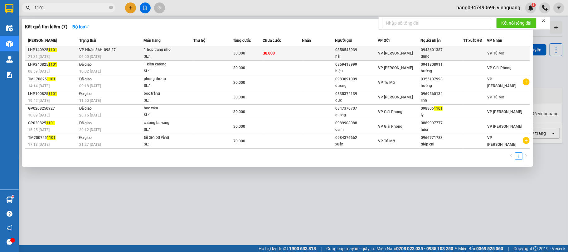
type input "1101"
click at [402, 51] on span "VP [PERSON_NAME]" at bounding box center [395, 53] width 35 height 4
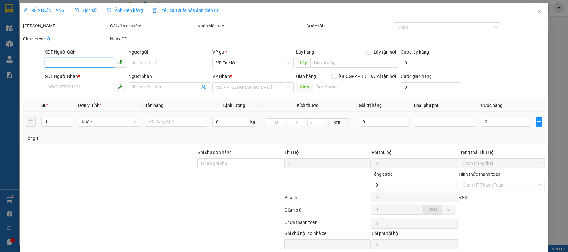
scroll to position [25, 0]
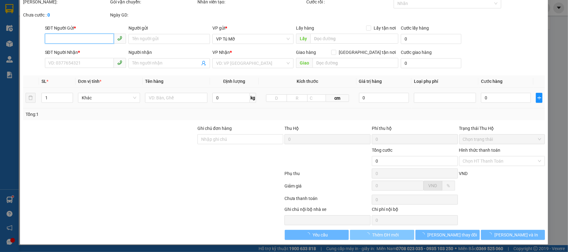
type input "0358545939"
type input "hải"
type input "0948601387"
type input "dung"
type input "30.000"
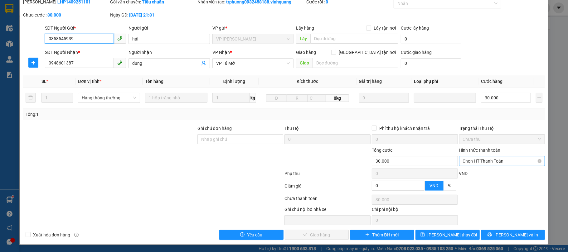
click at [492, 161] on span "Chọn HT Thanh Toán" at bounding box center [502, 161] width 79 height 9
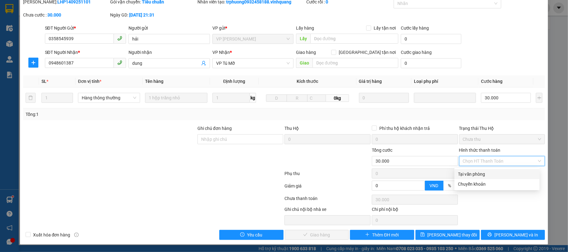
click at [484, 171] on div "Tại văn phòng" at bounding box center [497, 174] width 78 height 7
type input "0"
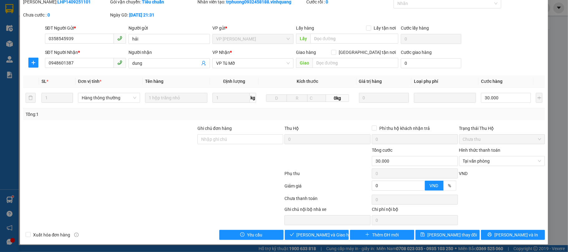
click at [484, 171] on div "VND" at bounding box center [502, 175] width 87 height 11
click at [323, 236] on span "[PERSON_NAME] và Giao hàng" at bounding box center [327, 235] width 60 height 7
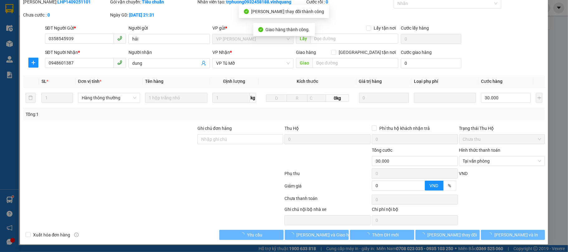
scroll to position [0, 0]
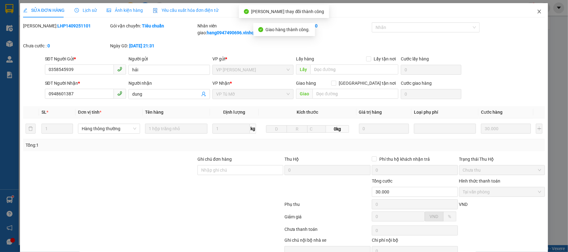
click at [533, 14] on span "Close" at bounding box center [539, 11] width 17 height 17
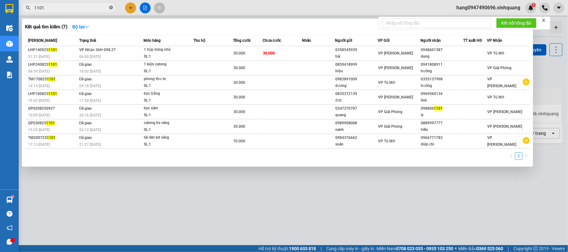
click at [110, 9] on icon "close-circle" at bounding box center [111, 8] width 4 height 4
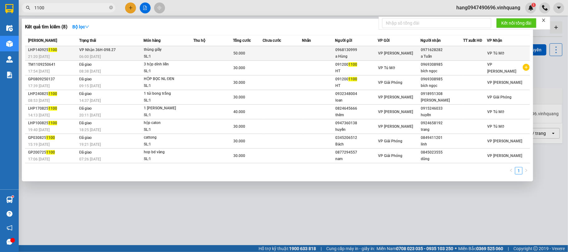
type input "1100"
click at [260, 53] on div "50.000" at bounding box center [247, 53] width 29 height 7
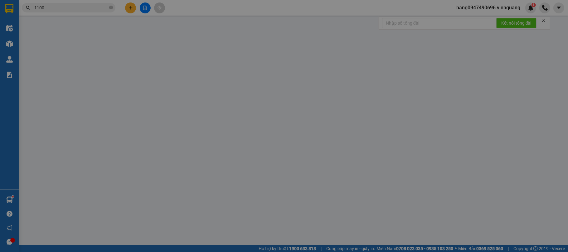
type input "0968130999"
type input "a Hùng"
type input "0971628282"
type input "a Tuấn"
type input "50.000"
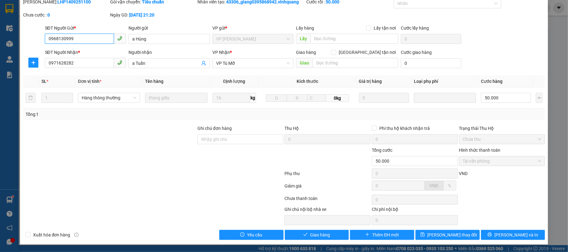
scroll to position [25, 0]
click at [326, 238] on span "Giao hàng" at bounding box center [320, 235] width 20 height 7
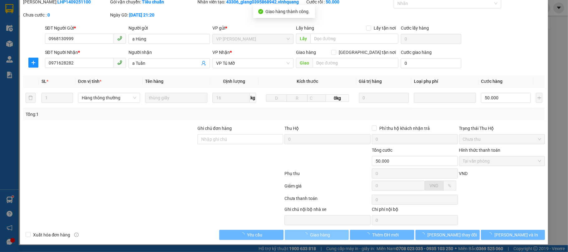
scroll to position [0, 0]
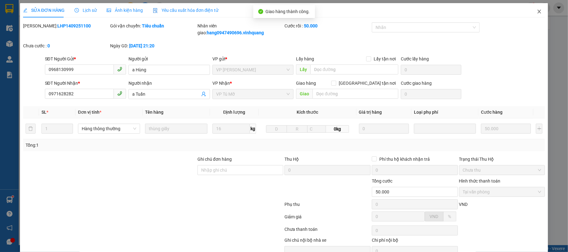
click at [533, 8] on span "Close" at bounding box center [539, 11] width 17 height 17
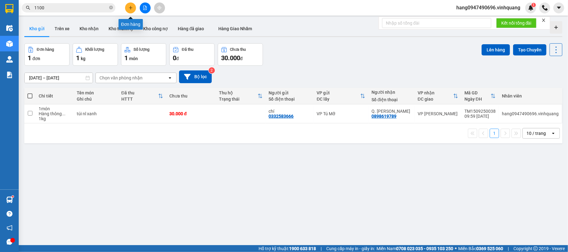
click at [129, 4] on button at bounding box center [130, 7] width 11 height 11
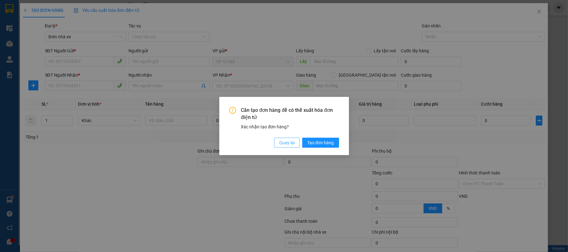
click at [287, 138] on button "Quay lại" at bounding box center [287, 143] width 26 height 10
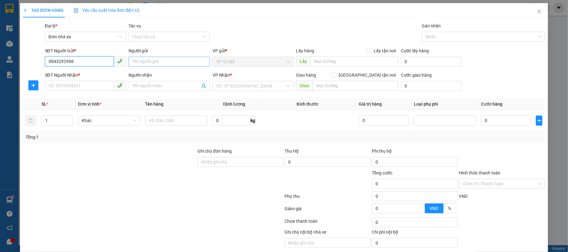
type input "0843292998"
click at [149, 61] on input "Người gửi" at bounding box center [169, 62] width 81 height 10
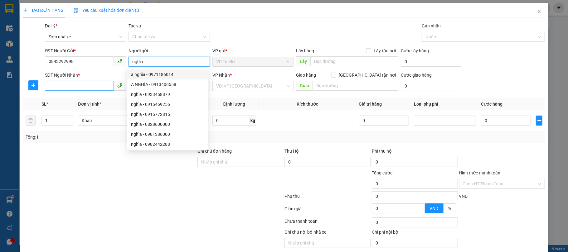
type input "nghĩa"
click at [93, 85] on input "SĐT Người Nhận *" at bounding box center [79, 86] width 69 height 10
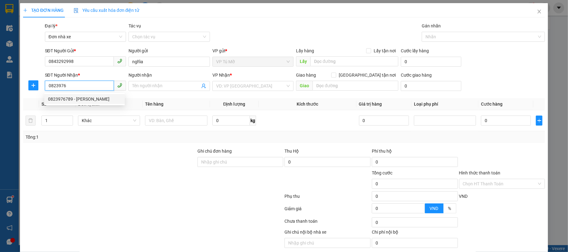
click at [74, 98] on div "0823976789 - [PERSON_NAME]" at bounding box center [84, 99] width 73 height 7
type input "0823976789"
type input "tùng"
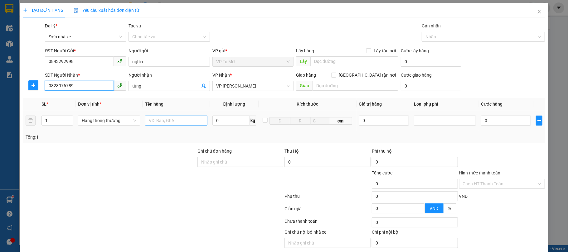
type input "0823976789"
click at [173, 124] on input "text" at bounding box center [176, 121] width 62 height 10
type input "thùng ct"
click at [220, 119] on input "0" at bounding box center [231, 121] width 38 height 10
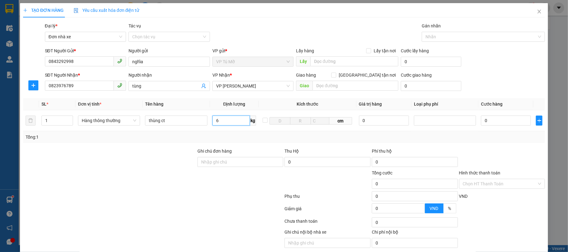
type input "6"
drag, startPoint x: 236, startPoint y: 146, endPoint x: 558, endPoint y: 171, distance: 322.6
click at [236, 146] on div "Transit Pickup Surcharge Ids Transit Deliver Surcharge Ids Transit Deliver Surc…" at bounding box center [284, 142] width 522 height 240
type input "40.000"
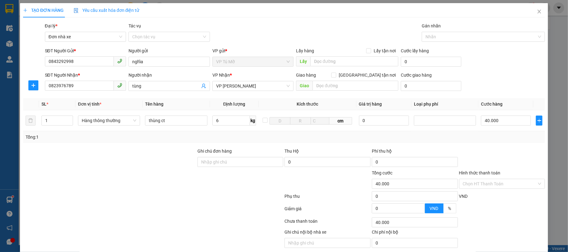
type input "40.000"
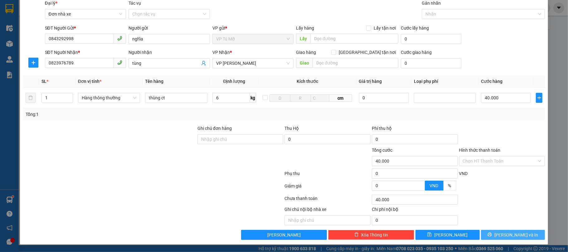
click at [508, 231] on button "[PERSON_NAME] và In" at bounding box center [513, 235] width 64 height 10
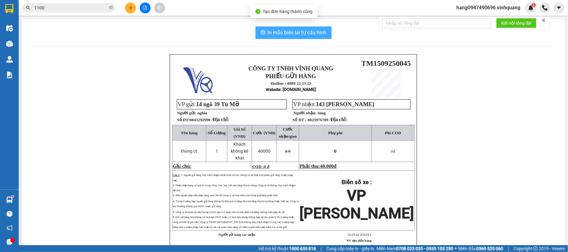
click at [293, 37] on button "In mẫu biên lai tự cấu hình" at bounding box center [293, 33] width 76 height 12
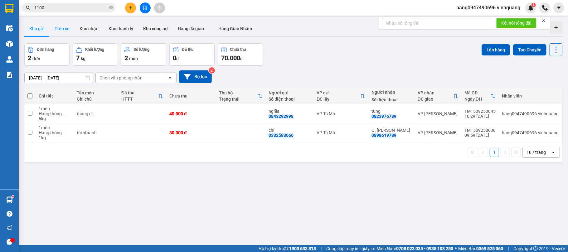
click at [66, 31] on button "Trên xe" at bounding box center [62, 28] width 25 height 15
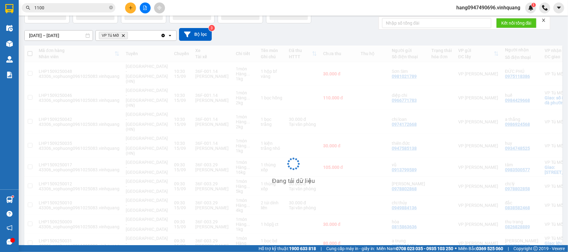
scroll to position [79, 0]
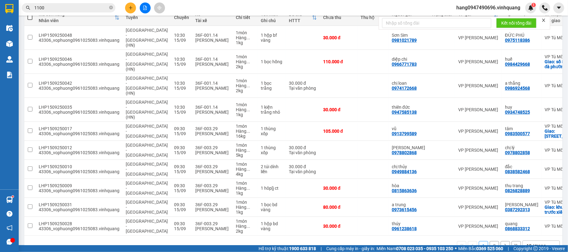
click at [490, 241] on button "2" at bounding box center [494, 245] width 9 height 9
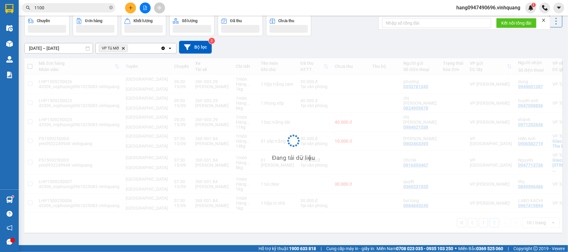
scroll to position [29, 0]
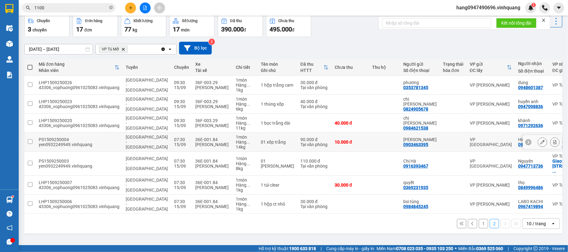
click at [236, 145] on div "Hàng ..." at bounding box center [245, 142] width 19 height 5
checkbox input "true"
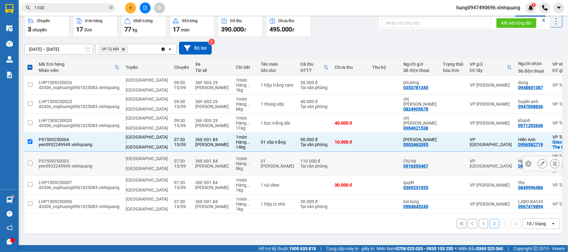
click at [236, 158] on div "1 món" at bounding box center [245, 158] width 19 height 5
checkbox input "true"
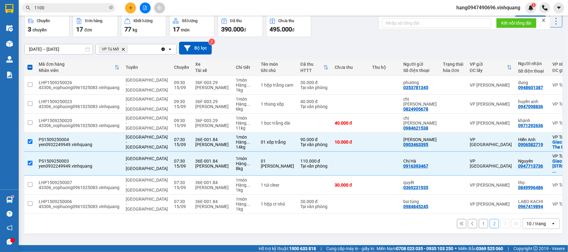
scroll to position [0, 0]
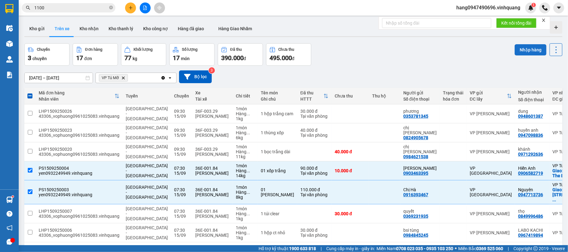
click at [522, 54] on button "Nhập hàng" at bounding box center [531, 49] width 32 height 11
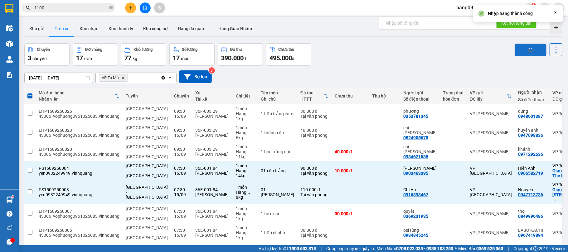
checkbox input "false"
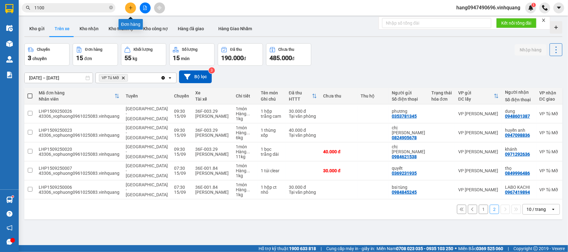
click at [129, 6] on icon "plus" at bounding box center [131, 8] width 4 height 4
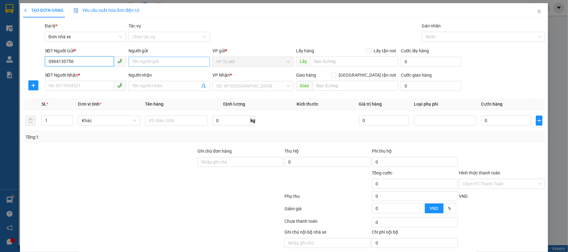
type input "0964130756"
click at [163, 59] on input "Người gửi" at bounding box center [169, 62] width 81 height 10
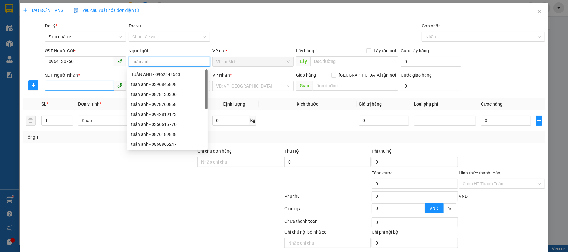
type input "tuấn anh"
click at [80, 87] on input "SĐT Người Nhận *" at bounding box center [79, 86] width 69 height 10
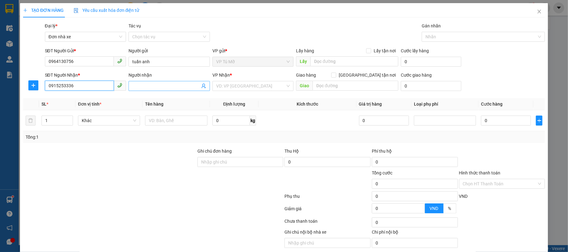
type input "0915253336"
click at [156, 88] on input "Người nhận" at bounding box center [166, 86] width 68 height 7
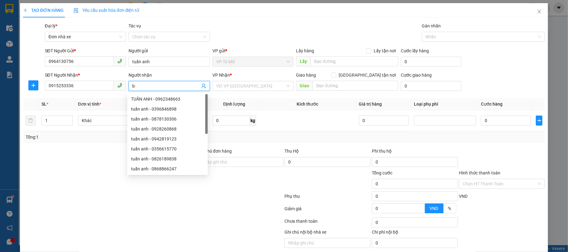
type input "b"
click at [102, 124] on span "Khác" at bounding box center [109, 120] width 55 height 9
type input "nam"
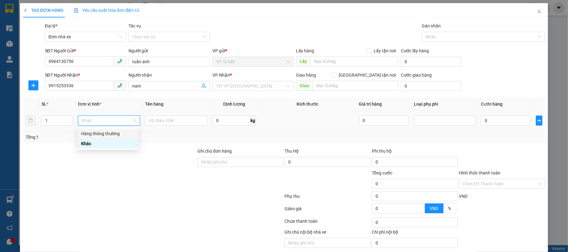
click at [108, 133] on div "Hàng thông thường" at bounding box center [108, 133] width 54 height 7
click at [108, 133] on div "Tổng: 1" at bounding box center [284, 137] width 522 height 12
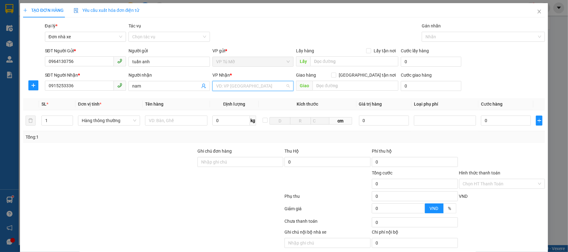
click at [224, 84] on input "search" at bounding box center [251, 85] width 70 height 9
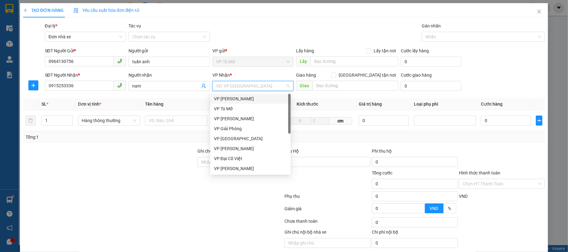
click at [235, 98] on div "VP [PERSON_NAME]" at bounding box center [250, 98] width 73 height 7
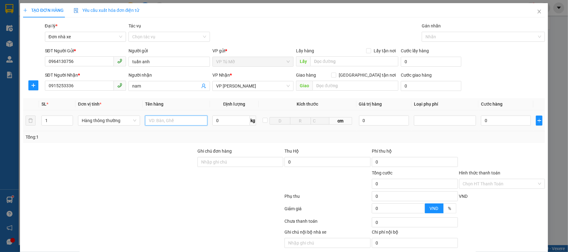
click at [167, 120] on input "text" at bounding box center [176, 121] width 62 height 10
type input "hộp ct"
click at [229, 122] on input "0" at bounding box center [231, 121] width 38 height 10
type input "1"
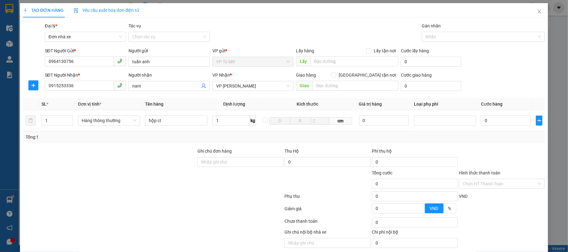
click at [232, 133] on div "Tổng: 1" at bounding box center [284, 137] width 522 height 12
type input "30.000"
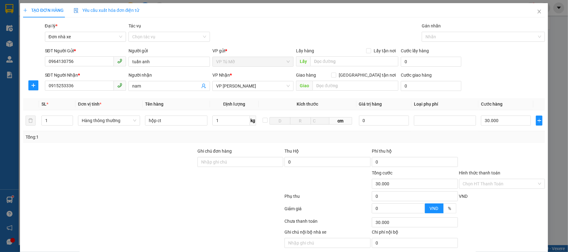
scroll to position [24, 0]
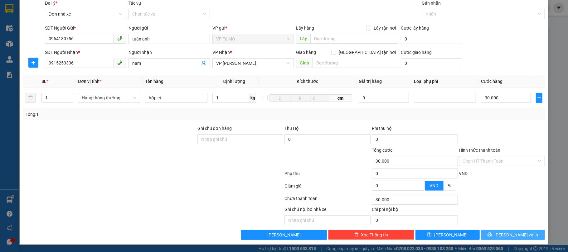
click at [504, 232] on span "[PERSON_NAME] và In" at bounding box center [516, 235] width 44 height 7
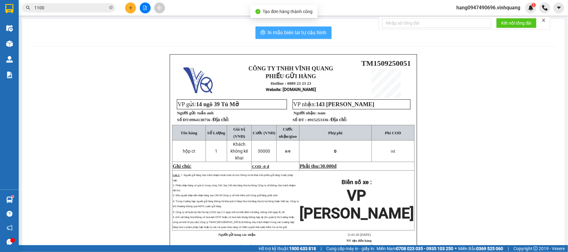
click at [276, 33] on span "In mẫu biên lai tự cấu hình" at bounding box center [297, 33] width 59 height 8
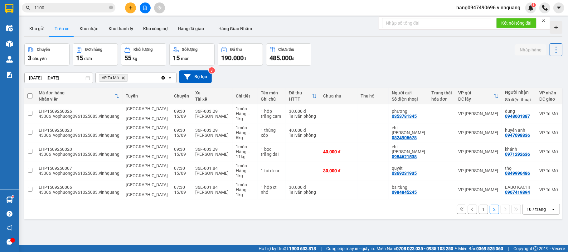
drag, startPoint x: 327, startPoint y: 238, endPoint x: 198, endPoint y: 219, distance: 130.0
click at [199, 219] on div "1 2 10 / trang open" at bounding box center [293, 210] width 538 height 20
click at [34, 29] on button "Kho gửi" at bounding box center [36, 28] width 25 height 15
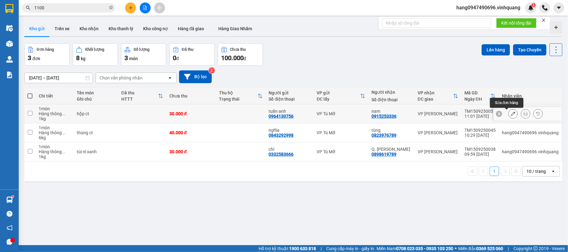
click at [511, 114] on icon at bounding box center [513, 114] width 4 height 4
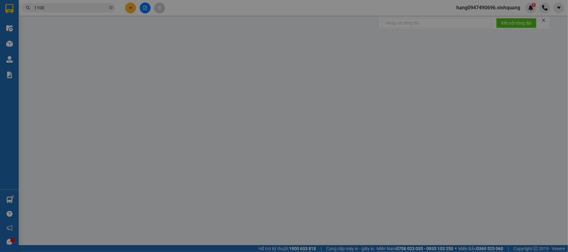
type input "0964130756"
type input "tuấn anh"
type input "0915253336"
type input "nam"
type input "30.000"
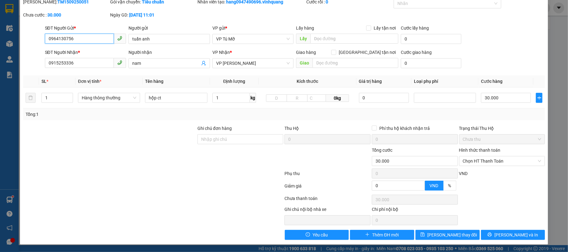
scroll to position [25, 0]
click at [498, 160] on span "Chọn HT Thanh Toán" at bounding box center [502, 161] width 79 height 9
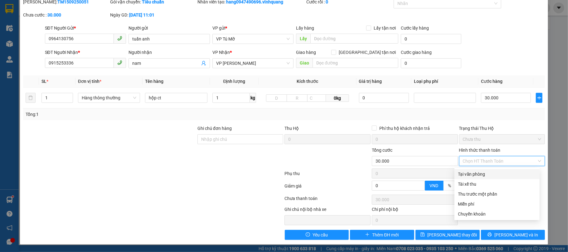
click at [489, 171] on div "Tại văn phòng" at bounding box center [497, 174] width 78 height 7
click at [489, 170] on div "VND" at bounding box center [502, 175] width 87 height 11
type input "0"
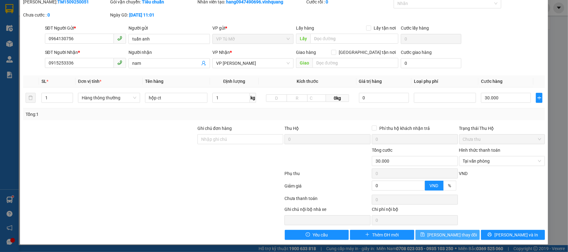
click at [454, 233] on span "[PERSON_NAME] thay đổi" at bounding box center [452, 235] width 50 height 7
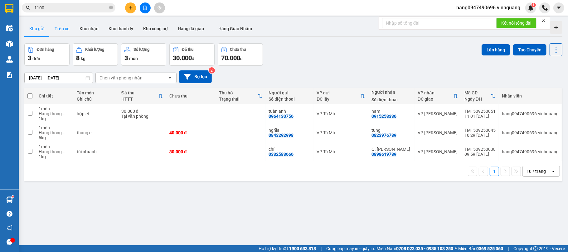
click at [59, 27] on button "Trên xe" at bounding box center [62, 28] width 25 height 15
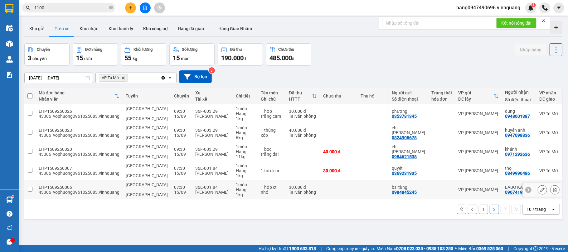
click at [195, 194] on div "[PERSON_NAME]" at bounding box center [212, 192] width 34 height 5
checkbox input "true"
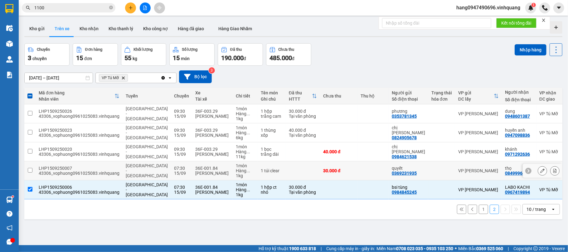
click at [212, 170] on td "36E-001.84 [PERSON_NAME]" at bounding box center [212, 171] width 41 height 19
checkbox input "true"
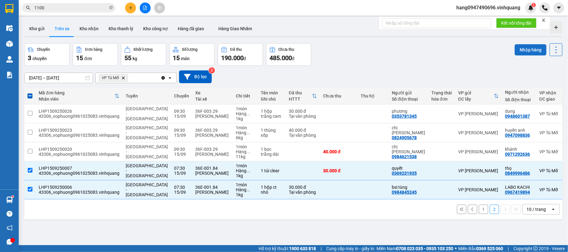
click at [517, 48] on button "Nhập hàng" at bounding box center [531, 49] width 32 height 11
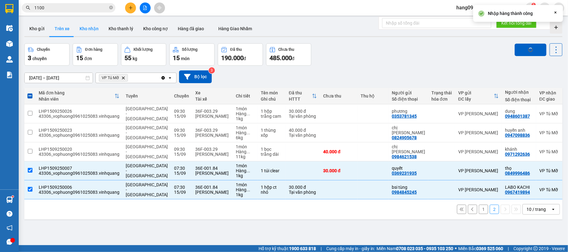
click at [92, 32] on button "Kho nhận" at bounding box center [89, 28] width 29 height 15
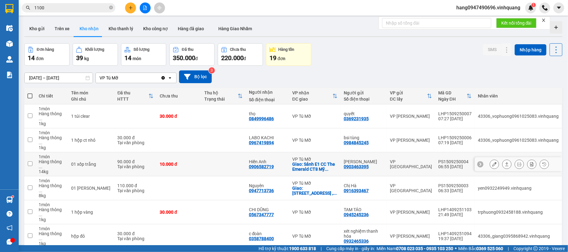
click at [262, 164] on div "0906582719" at bounding box center [261, 166] width 25 height 5
copy div "0906582719"
click at [261, 188] on div "0947713736" at bounding box center [261, 190] width 25 height 5
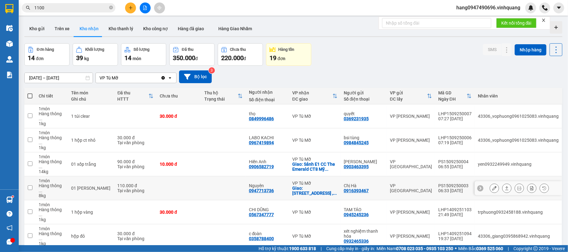
click at [261, 188] on div "0947713736" at bounding box center [261, 190] width 25 height 5
copy div "0947713736"
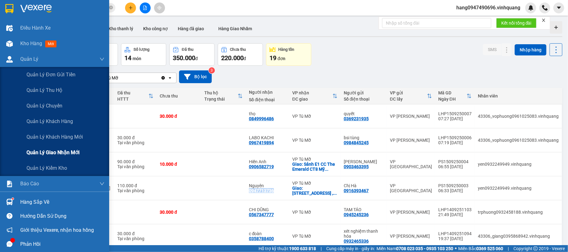
click at [46, 150] on span "Quản lý giao nhận mới" at bounding box center [53, 153] width 53 height 8
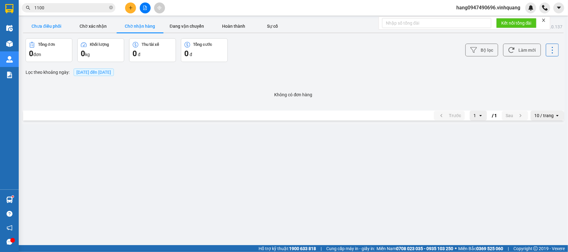
click at [54, 24] on button "Chưa điều phối" at bounding box center [46, 26] width 47 height 12
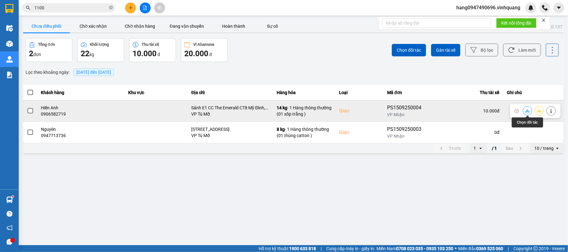
click at [528, 113] on icon at bounding box center [527, 110] width 4 height 3
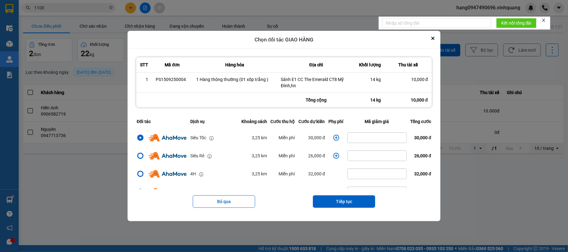
click at [333, 137] on icon "dialog" at bounding box center [336, 138] width 6 height 6
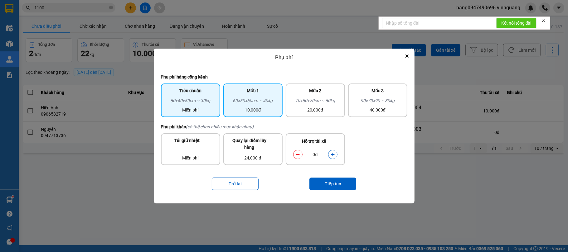
click at [255, 104] on div "60x50x60cm ~ 40kg" at bounding box center [253, 101] width 52 height 9
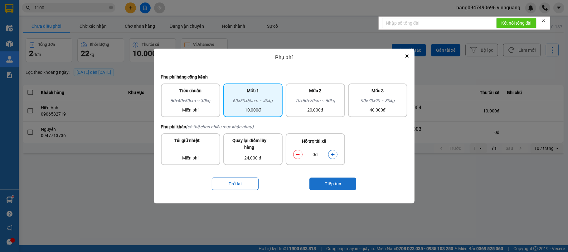
click at [341, 182] on button "Tiếp tục" at bounding box center [332, 184] width 47 height 12
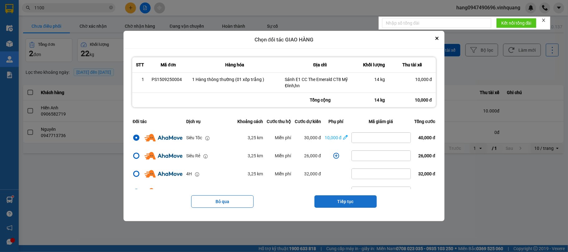
click at [343, 204] on button "Tiếp tục" at bounding box center [345, 202] width 62 height 12
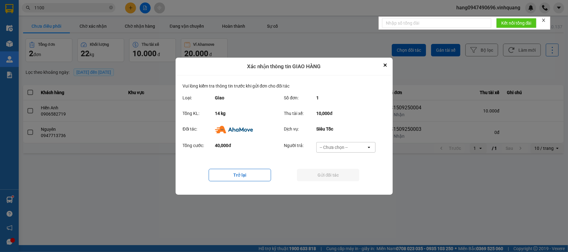
click at [335, 146] on div "-- Chưa chọn --" at bounding box center [334, 147] width 28 height 6
click at [336, 170] on span "Nhà xe trả tiền mặt" at bounding box center [341, 172] width 40 height 6
click at [336, 174] on button "Gửi đối tác" at bounding box center [328, 175] width 62 height 12
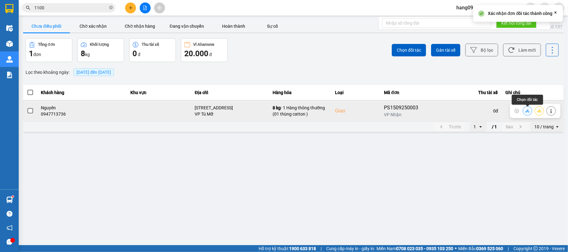
click at [528, 107] on button at bounding box center [527, 110] width 9 height 11
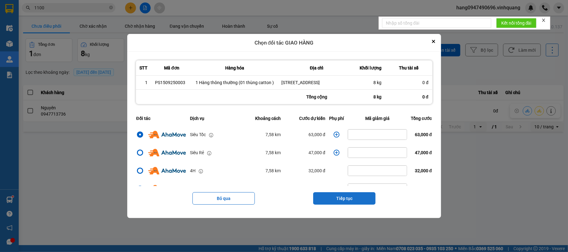
click at [337, 201] on button "Tiếp tục" at bounding box center [344, 198] width 62 height 12
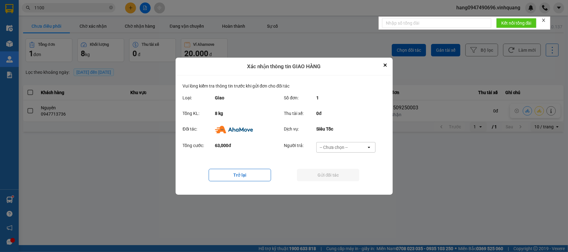
click at [335, 147] on div "-- Chưa chọn --" at bounding box center [334, 147] width 28 height 6
click at [331, 170] on span "Nhà xe trả tiền mặt" at bounding box center [341, 172] width 40 height 6
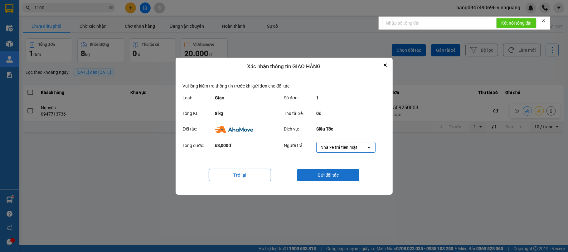
click at [331, 175] on button "Gửi đối tác" at bounding box center [328, 175] width 62 height 12
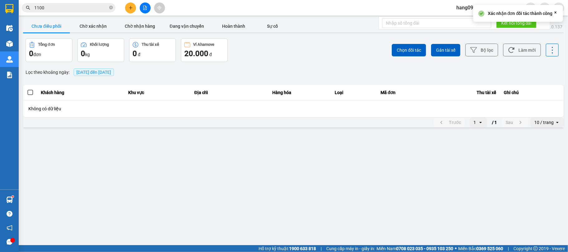
click at [481, 230] on main "ver: 0.0.137 Chưa điều phối Chờ xác nhận Chờ nhận hàng Đang vận chuyển Hoàn thà…" at bounding box center [284, 122] width 568 height 245
click at [108, 28] on button "Chờ xác nhận" at bounding box center [93, 26] width 47 height 12
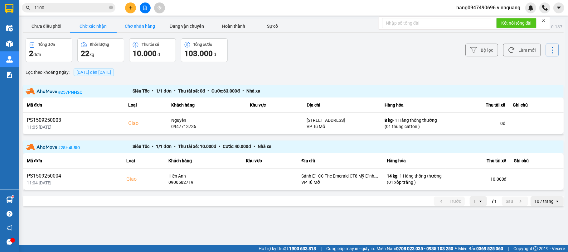
click at [129, 28] on button "Chờ nhận hàng" at bounding box center [140, 26] width 47 height 12
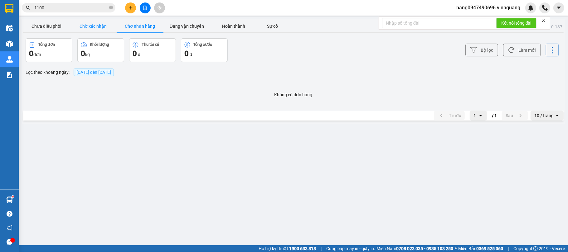
click at [97, 26] on button "Chờ xác nhận" at bounding box center [93, 26] width 47 height 12
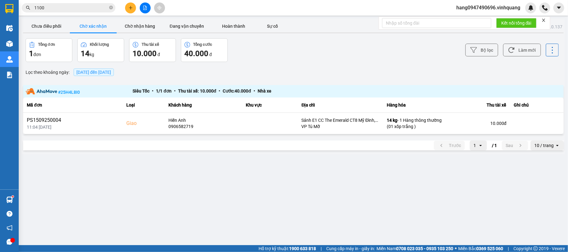
click at [133, 18] on main "ver: 0.0.137 Chưa điều phối Chờ xác nhận Chờ nhận hàng Đang vận chuyển Hoàn thà…" at bounding box center [284, 122] width 568 height 245
click at [132, 29] on button "Chờ nhận hàng" at bounding box center [140, 26] width 47 height 12
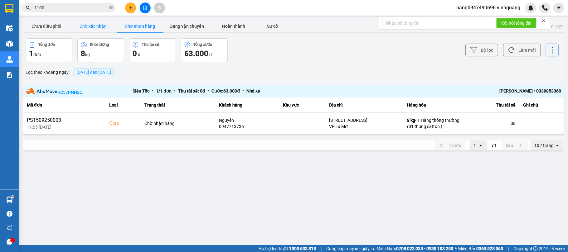
click at [80, 29] on button "Chờ xác nhận" at bounding box center [93, 26] width 47 height 12
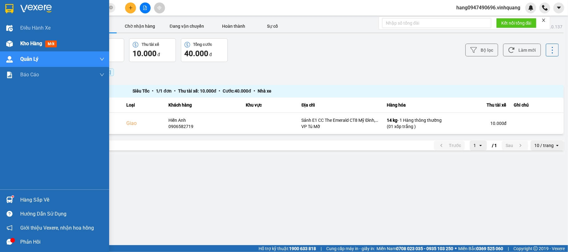
click at [17, 40] on div "Kho hàng mới" at bounding box center [54, 44] width 109 height 16
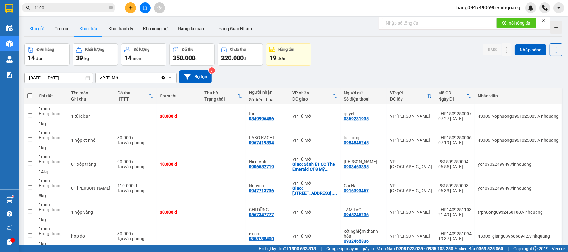
click at [41, 30] on button "Kho gửi" at bounding box center [36, 28] width 25 height 15
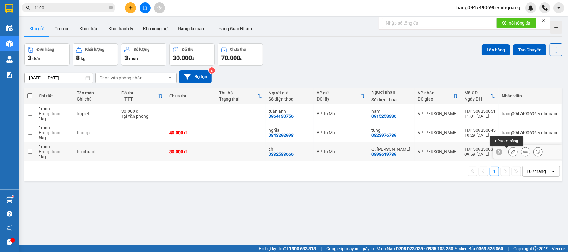
click at [509, 155] on button at bounding box center [513, 152] width 9 height 11
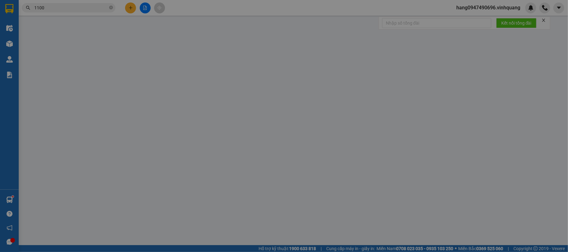
type input "0332583666"
type input "chí"
type input "0898619789"
type input "Q. [PERSON_NAME]"
type input "30.000"
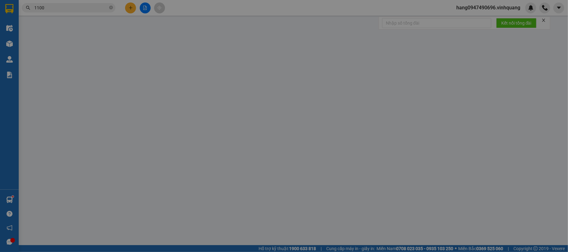
type input "30.000"
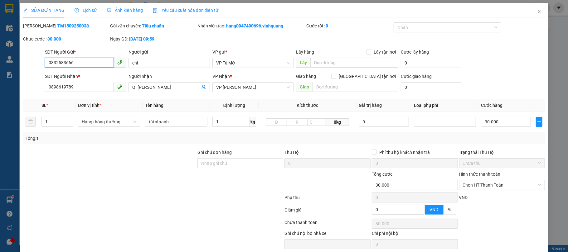
scroll to position [25, 0]
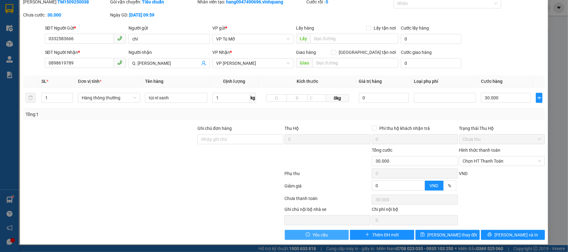
click at [328, 231] on button "Yêu cầu" at bounding box center [317, 235] width 64 height 10
click at [326, 237] on button "Yêu cầu" at bounding box center [317, 235] width 64 height 10
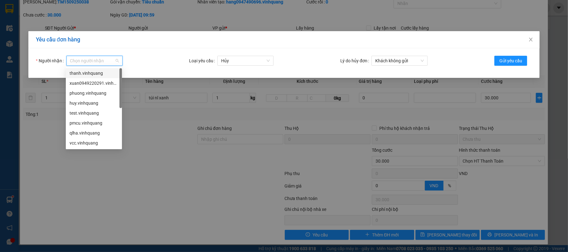
click at [95, 60] on input "Người nhận" at bounding box center [92, 60] width 44 height 9
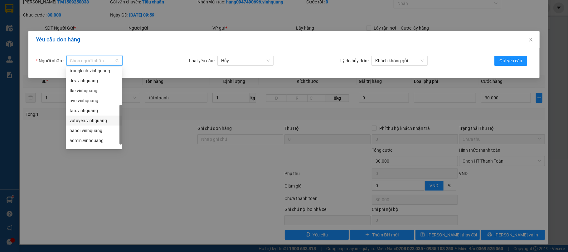
scroll to position [90, 0]
click at [89, 114] on div "vutuyen.vinhquang" at bounding box center [94, 113] width 49 height 7
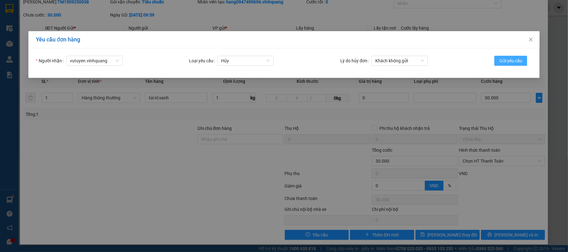
click at [508, 62] on span "Gửi yêu cầu" at bounding box center [510, 60] width 23 height 7
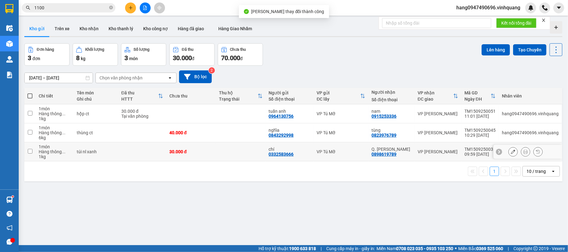
click at [211, 153] on div "30.000 đ" at bounding box center [190, 151] width 43 height 5
checkbox input "true"
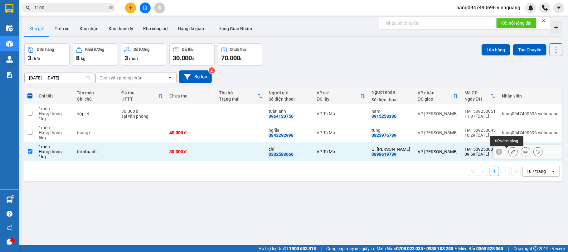
click at [511, 152] on icon at bounding box center [513, 152] width 4 height 4
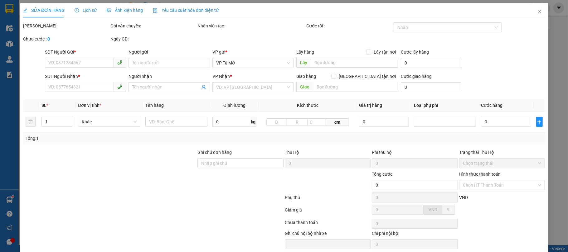
type input "0332583666"
type input "chí"
type input "0898619789"
type input "Q. [PERSON_NAME]"
type input "30.000"
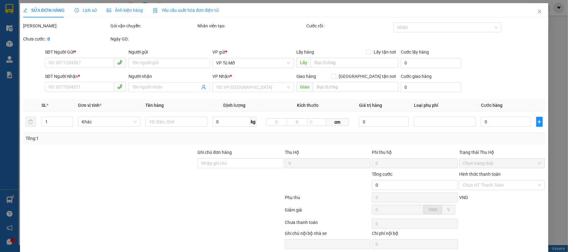
type input "30.000"
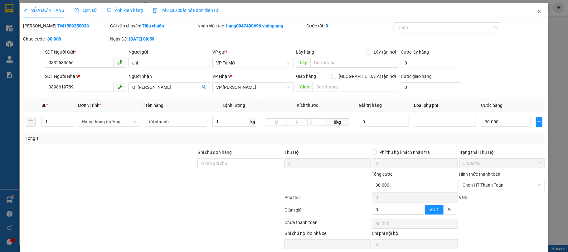
click at [537, 10] on span "Close" at bounding box center [539, 11] width 17 height 17
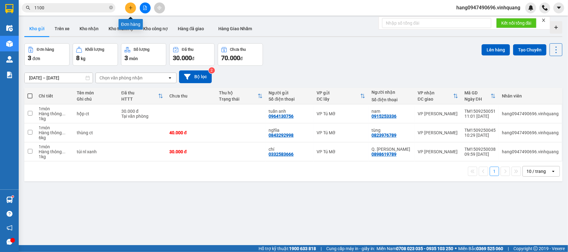
click at [131, 11] on button at bounding box center [130, 7] width 11 height 11
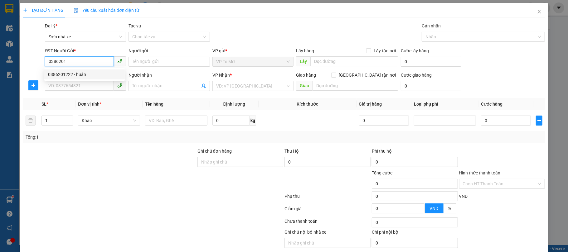
click at [97, 75] on div "0386201222 - huân" at bounding box center [84, 74] width 73 height 7
type input "0386201222"
type input "huân"
type input "0814362222"
type input "quân"
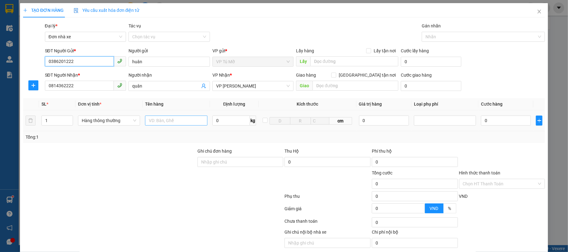
type input "0386201222"
click at [185, 121] on input "text" at bounding box center [176, 121] width 62 height 10
type input "hộp ct"
click at [219, 121] on input "0" at bounding box center [231, 121] width 38 height 10
type input "1"
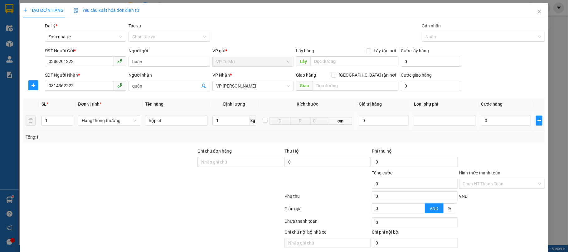
click at [233, 131] on td "1 kg" at bounding box center [234, 120] width 49 height 21
type input "30.000"
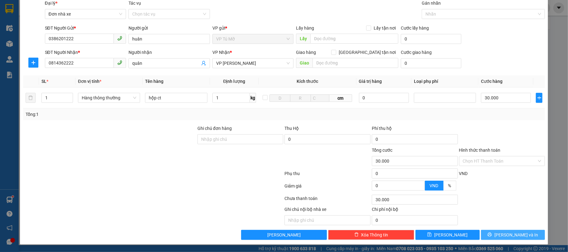
click at [513, 236] on span "[PERSON_NAME] và In" at bounding box center [516, 235] width 44 height 7
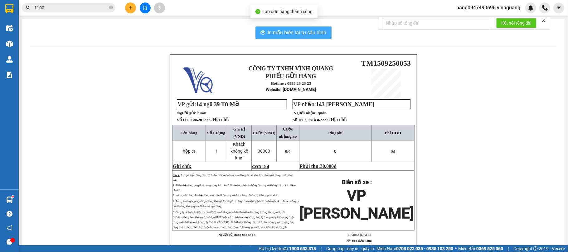
click at [298, 32] on span "In mẫu biên lai tự cấu hình" at bounding box center [297, 33] width 59 height 8
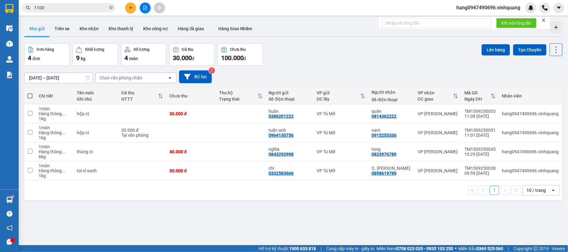
click at [129, 9] on icon "plus" at bounding box center [131, 8] width 4 height 4
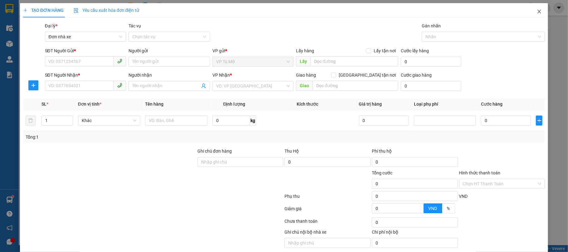
click at [538, 11] on icon "close" at bounding box center [539, 12] width 3 height 4
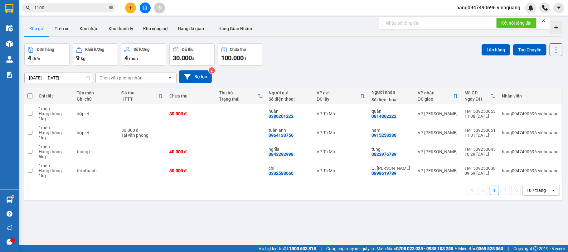
click at [109, 5] on span at bounding box center [111, 8] width 4 height 6
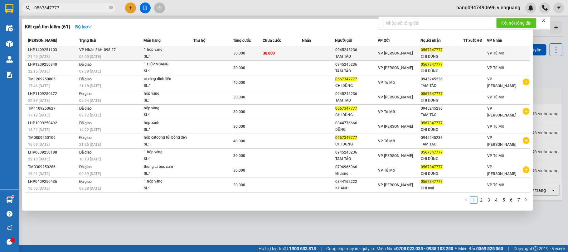
type input "0567347777"
click at [215, 52] on td at bounding box center [213, 53] width 40 height 15
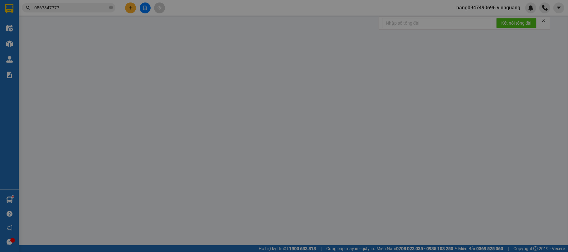
type input "0945245236"
type input "TAM TÁO"
type input "0567347777"
type input "CHI DŨNG"
type input "30.000"
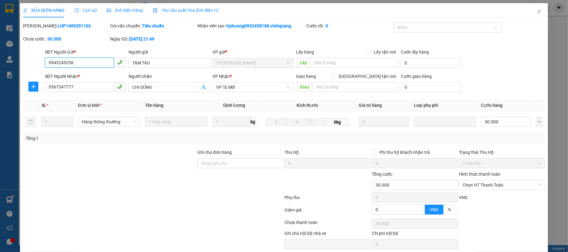
scroll to position [25, 0]
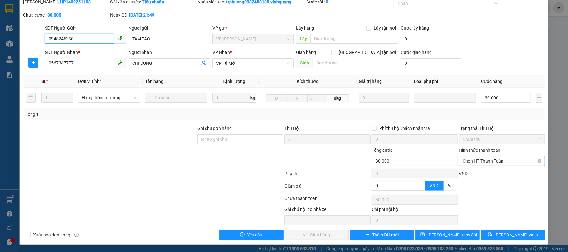
click at [491, 161] on span "Chọn HT Thanh Toán" at bounding box center [502, 161] width 79 height 9
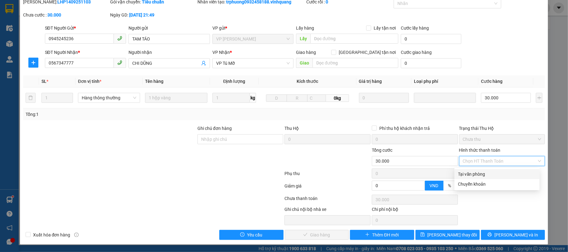
click at [479, 174] on div "Tại văn phòng" at bounding box center [497, 174] width 78 height 7
type input "0"
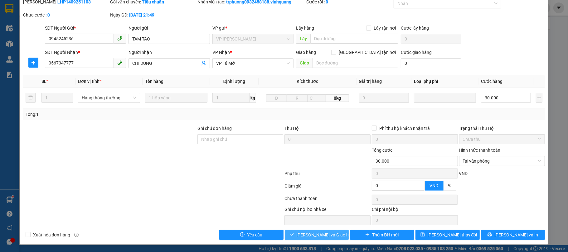
click at [322, 233] on span "[PERSON_NAME] và Giao hàng" at bounding box center [327, 235] width 60 height 7
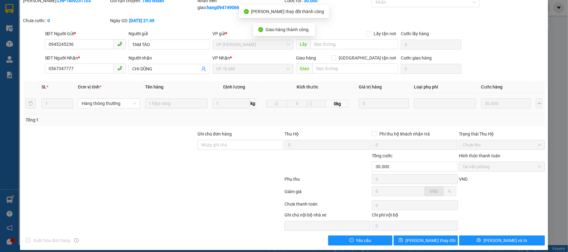
scroll to position [0, 0]
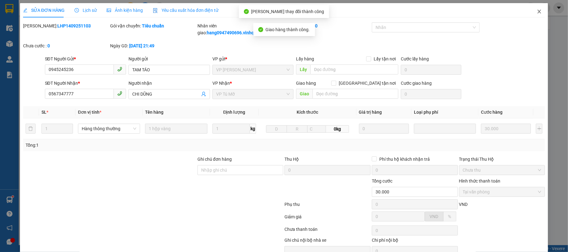
click at [534, 14] on span "Close" at bounding box center [539, 11] width 17 height 17
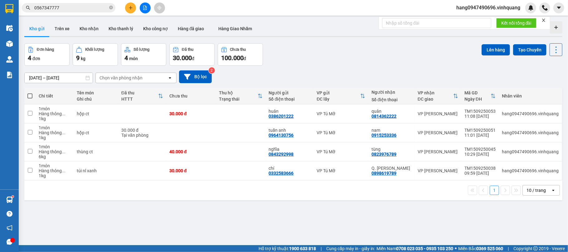
drag, startPoint x: 518, startPoint y: 216, endPoint x: 501, endPoint y: 228, distance: 21.2
click at [501, 228] on div "ver 1.8.143 Kho gửi Trên xe Kho nhận Kho thanh lý Kho công nợ Hàng đã giao Hàng…" at bounding box center [293, 145] width 543 height 252
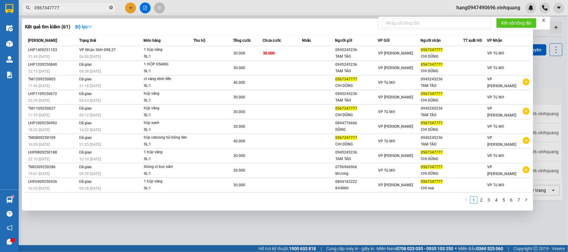
click at [111, 7] on icon "close-circle" at bounding box center [111, 8] width 4 height 4
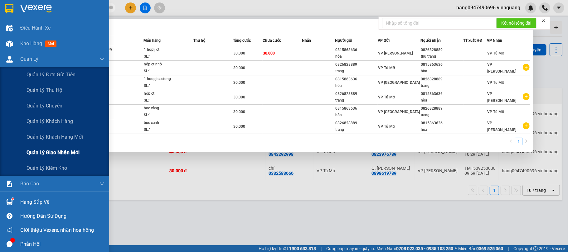
type input "0826828889"
click at [55, 155] on span "Quản lý giao nhận mới" at bounding box center [53, 153] width 53 height 8
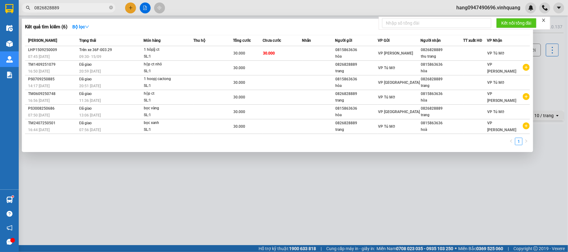
click at [253, 182] on div at bounding box center [284, 126] width 568 height 252
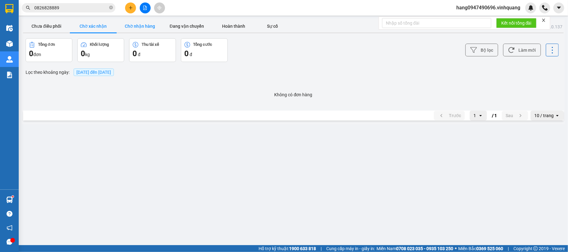
click at [138, 26] on button "Chờ nhận hàng" at bounding box center [140, 26] width 47 height 12
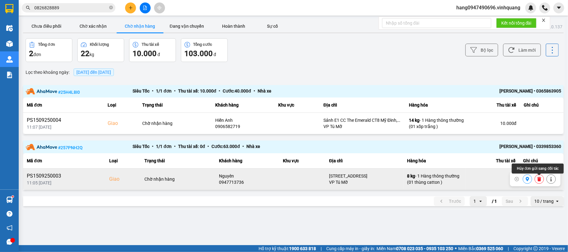
click at [536, 180] on button at bounding box center [539, 179] width 9 height 11
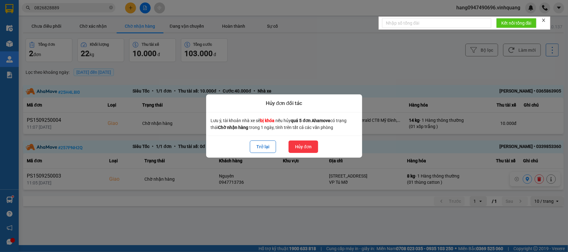
click at [295, 144] on button "Hủy đơn" at bounding box center [304, 147] width 30 height 12
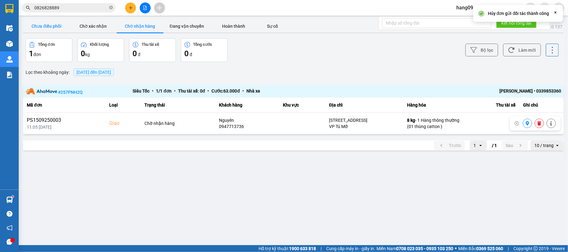
click at [52, 26] on button "Chưa điều phối" at bounding box center [46, 26] width 47 height 12
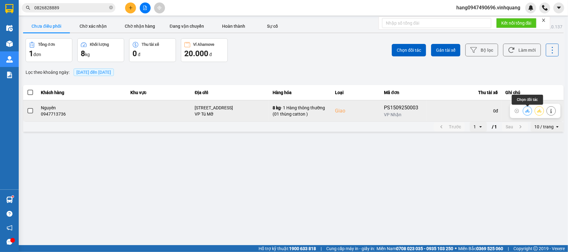
click at [529, 114] on button at bounding box center [527, 110] width 9 height 11
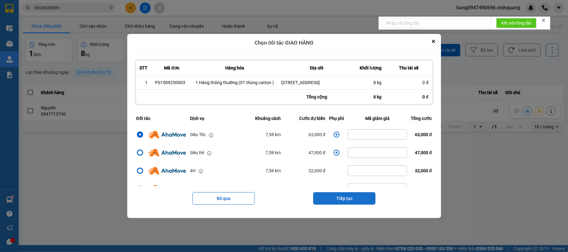
click at [360, 201] on button "Tiếp tục" at bounding box center [344, 198] width 62 height 12
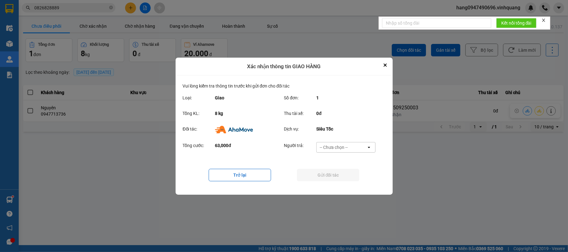
click at [341, 149] on div "-- Chưa chọn --" at bounding box center [334, 147] width 28 height 6
click at [342, 170] on span "Nhà xe trả tiền mặt" at bounding box center [341, 172] width 40 height 6
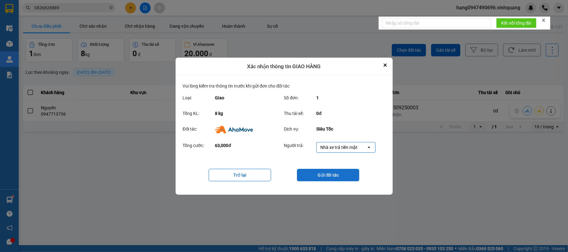
click at [337, 175] on button "Gửi đối tác" at bounding box center [328, 175] width 62 height 12
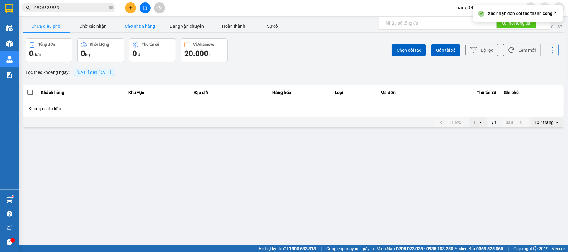
click at [122, 28] on button "Chờ nhận hàng" at bounding box center [140, 26] width 47 height 12
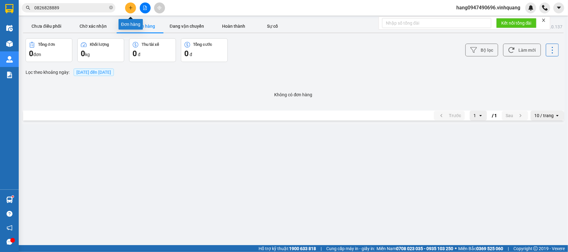
click at [127, 9] on button at bounding box center [130, 7] width 11 height 11
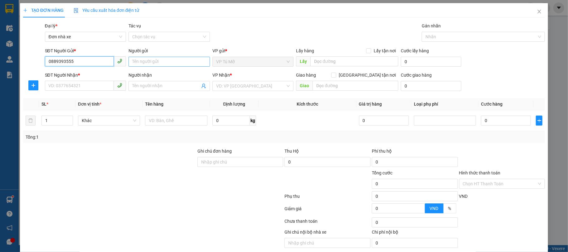
type input "0889393555"
click at [162, 60] on input "Người gửi" at bounding box center [169, 62] width 81 height 10
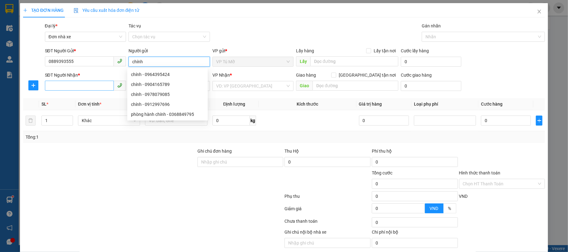
type input "chính"
click at [85, 88] on input "SĐT Người Nhận *" at bounding box center [79, 86] width 69 height 10
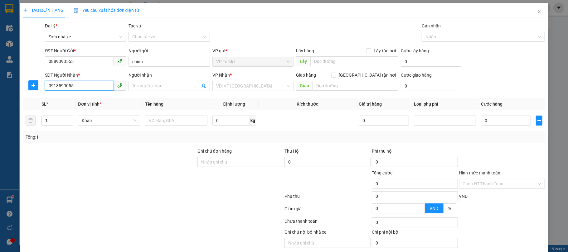
type input "0913599055"
click at [154, 79] on div "Người nhận" at bounding box center [169, 76] width 81 height 9
click at [153, 81] on div "Người nhận" at bounding box center [169, 76] width 81 height 9
click at [155, 84] on input "Người nhận" at bounding box center [166, 86] width 68 height 7
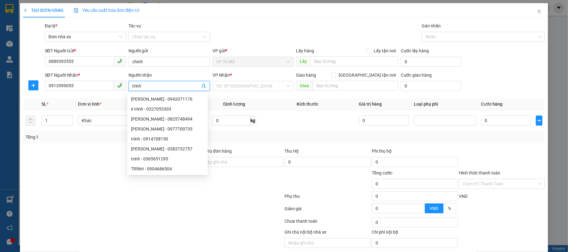
drag, startPoint x: 134, startPoint y: 89, endPoint x: 116, endPoint y: 92, distance: 18.1
click at [116, 92] on div "SĐT Người Nhận * 0913599055 Người nhận trinh VP Nhận * VD: VP Sài Gòn Giao hàng…" at bounding box center [295, 83] width 503 height 22
type input "chinh"
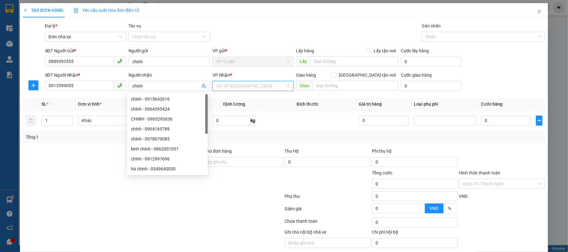
click at [242, 90] on input "search" at bounding box center [251, 85] width 70 height 9
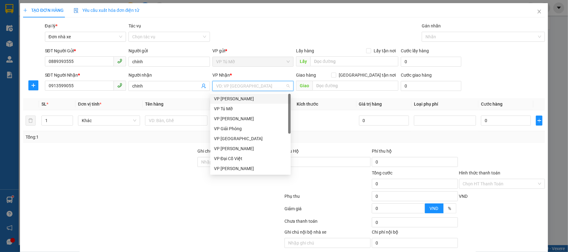
click at [257, 95] on div "VP [PERSON_NAME]" at bounding box center [250, 98] width 73 height 7
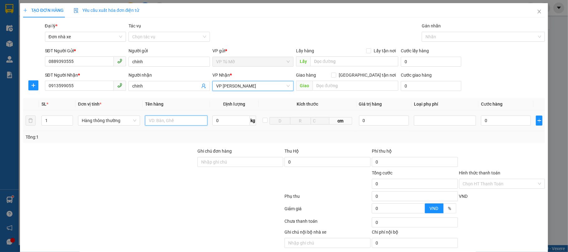
click at [182, 125] on input "text" at bounding box center [176, 121] width 62 height 10
type input "ct bọc nl trắng"
click at [225, 123] on input "0" at bounding box center [231, 121] width 38 height 10
type input "1"
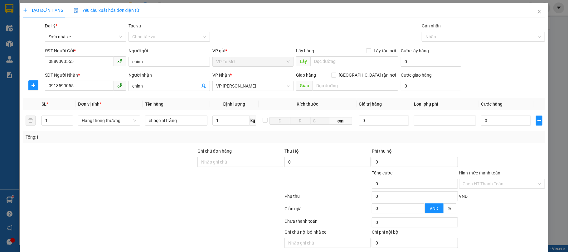
click at [255, 147] on div "Transit Pickup Surcharge Ids Transit Deliver Surcharge Ids Transit Deliver Surc…" at bounding box center [284, 142] width 522 height 240
type input "30.000"
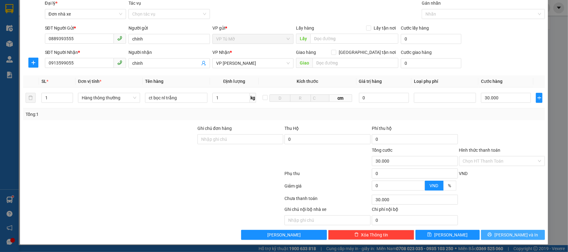
click at [515, 240] on button "[PERSON_NAME] và In" at bounding box center [513, 235] width 64 height 10
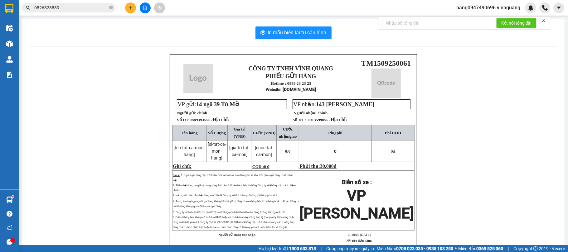
click at [519, 235] on div "CÔNG TY TNHH VĨNH QUANG PHIẾU GỬI HÀNG Hotline : 0889 23 23 23 Website : xevinh…" at bounding box center [293, 160] width 527 height 213
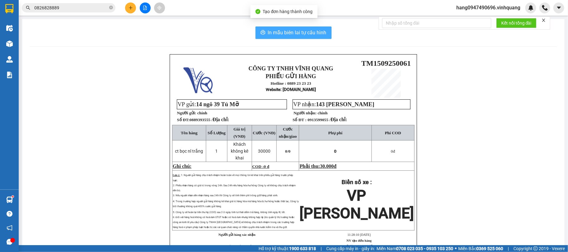
click at [309, 29] on span "In mẫu biên lai tự cấu hình" at bounding box center [297, 33] width 59 height 8
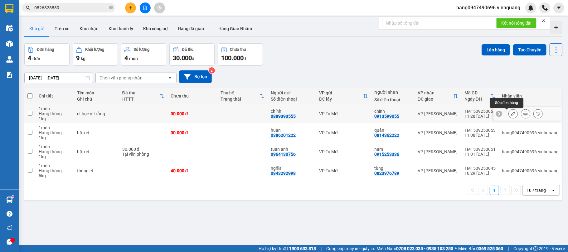
click at [511, 114] on icon at bounding box center [513, 114] width 4 height 4
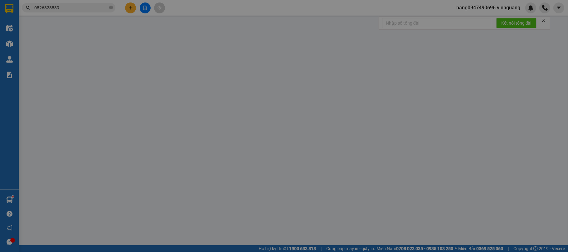
type input "0889393555"
type input "chính"
type input "0913599055"
type input "chinh"
type input "30.000"
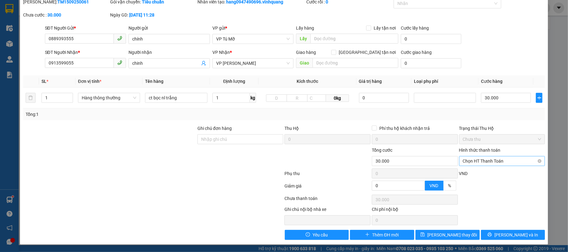
scroll to position [25, 0]
click at [483, 149] on label "Hình thức thanh toán" at bounding box center [479, 150] width 41 height 5
click at [483, 157] on input "Hình thức thanh toán" at bounding box center [500, 161] width 74 height 9
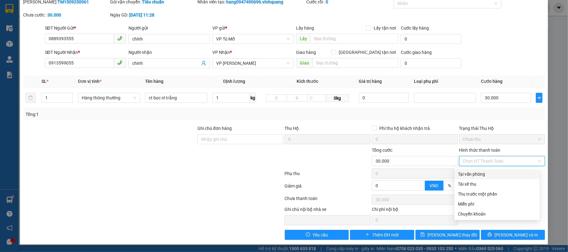
click at [482, 173] on div "Tại văn phòng" at bounding box center [497, 174] width 78 height 7
type input "0"
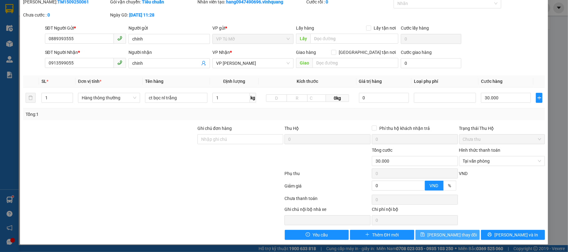
click at [448, 233] on span "[PERSON_NAME] thay đổi" at bounding box center [452, 235] width 50 height 7
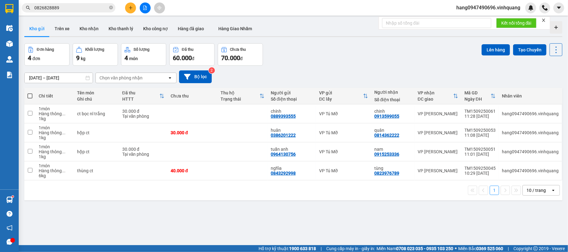
click at [31, 96] on span at bounding box center [29, 96] width 5 height 5
click at [30, 93] on input "checkbox" at bounding box center [30, 93] width 0 height 0
checkbox input "true"
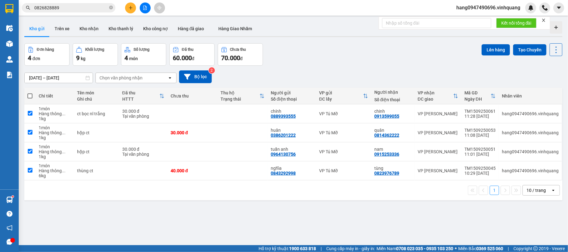
checkbox input "true"
click at [31, 96] on span at bounding box center [29, 96] width 5 height 5
click at [30, 93] on input "checkbox" at bounding box center [30, 93] width 0 height 0
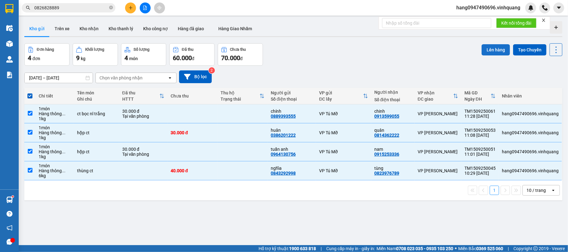
click at [488, 49] on button "Lên hàng" at bounding box center [496, 49] width 28 height 11
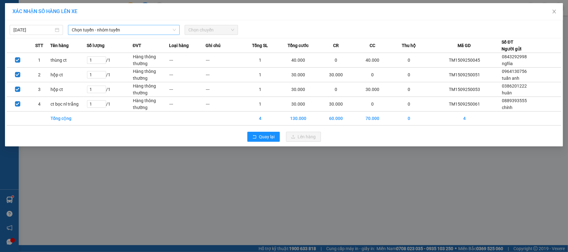
click at [121, 30] on span "Chọn tuyến - nhóm tuyến" at bounding box center [124, 29] width 104 height 9
click at [89, 29] on span "Chọn tuyến - nhóm tuyến" at bounding box center [124, 29] width 104 height 9
click at [105, 30] on span "Chọn tuyến - nhóm tuyến" at bounding box center [124, 29] width 104 height 9
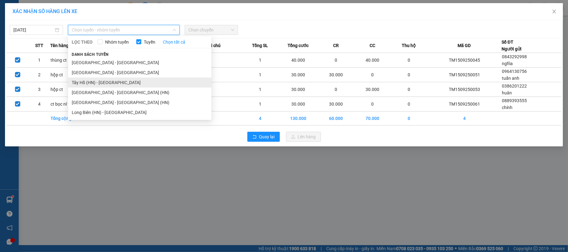
click at [78, 80] on li "Tây Hồ (HN) - [GEOGRAPHIC_DATA]" at bounding box center [139, 83] width 143 height 10
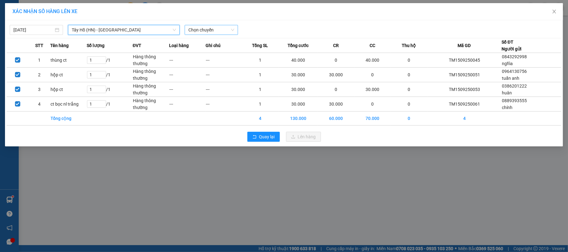
click at [193, 34] on span "Chọn chuyến" at bounding box center [211, 29] width 46 height 9
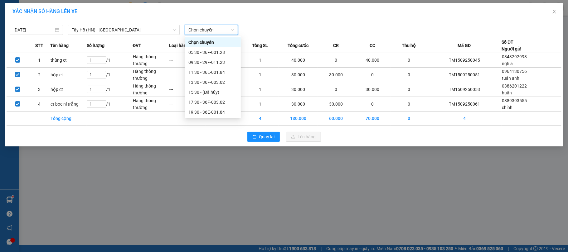
click at [193, 34] on span "Chọn chuyến" at bounding box center [211, 29] width 46 height 9
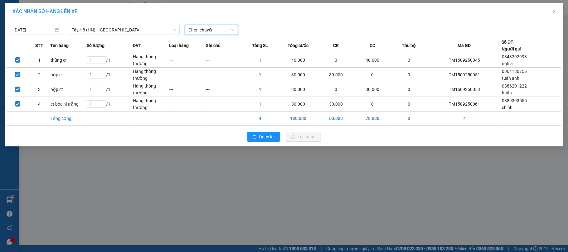
click at [204, 32] on span "Chọn chuyến" at bounding box center [211, 29] width 46 height 9
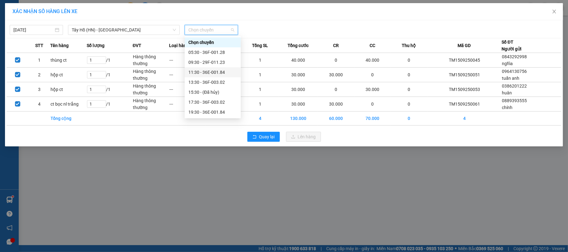
click at [195, 72] on div "11:30 - 36E-001.84" at bounding box center [212, 72] width 49 height 7
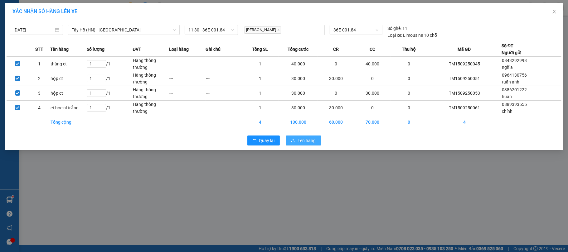
click at [311, 141] on span "Lên hàng" at bounding box center [307, 140] width 18 height 7
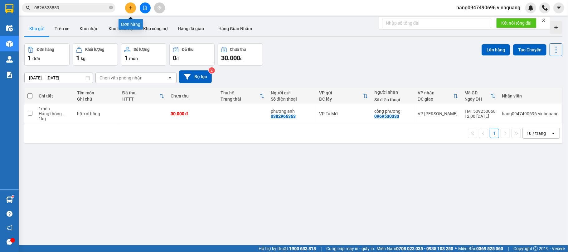
click at [129, 9] on icon "plus" at bounding box center [131, 8] width 4 height 4
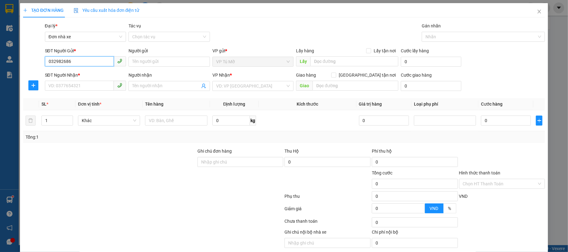
type input "0329826868"
click at [91, 70] on div "0329826868 - TÚ ANH" at bounding box center [84, 75] width 80 height 10
type input "TÚ ANH"
type input "0974799422"
type input "QUYẾT"
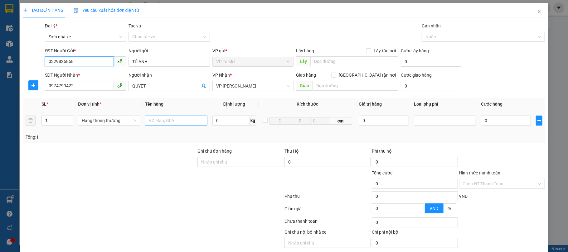
type input "0329826868"
click at [165, 117] on input "text" at bounding box center [176, 121] width 62 height 10
type input "hộp vàng"
click at [232, 118] on input "0" at bounding box center [231, 121] width 38 height 10
type input "1"
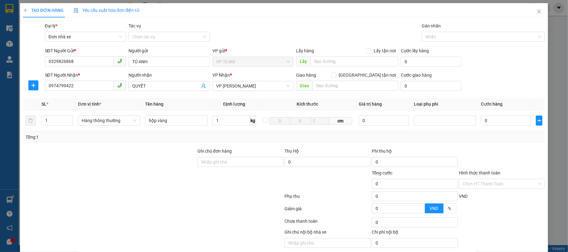
click at [258, 133] on div "Tổng: 1" at bounding box center [284, 137] width 522 height 12
type input "30.000"
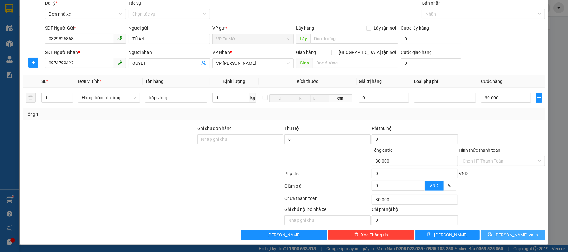
click at [522, 239] on button "[PERSON_NAME] và In" at bounding box center [513, 235] width 64 height 10
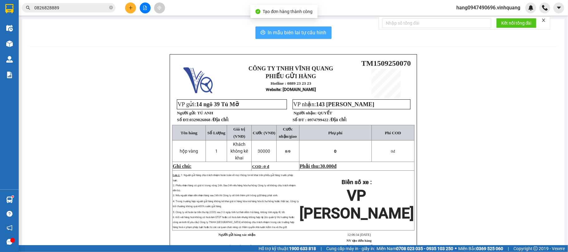
click at [304, 32] on span "In mẫu biên lai tự cấu hình" at bounding box center [297, 33] width 59 height 8
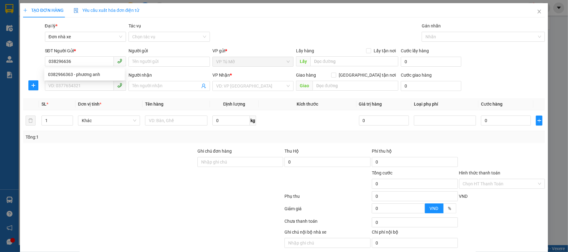
type input "0382966363"
click at [84, 75] on div "0382966363 - phương anh" at bounding box center [84, 74] width 73 height 7
type input "phương anh"
type input "0986153192"
type input "nguyên"
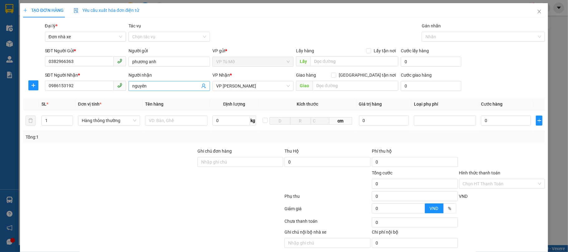
type input "0382966363"
drag, startPoint x: 158, startPoint y: 84, endPoint x: 145, endPoint y: 82, distance: 12.3
click at [157, 84] on input "nguyên" at bounding box center [166, 86] width 68 height 7
drag, startPoint x: 145, startPoint y: 82, endPoint x: 124, endPoint y: 77, distance: 22.0
click at [124, 77] on div "SĐT Người Nhận * 0986153192 Người nhận nguyên nguyên VP Nhận * VP LÊ HỒNG PHONG…" at bounding box center [295, 83] width 503 height 22
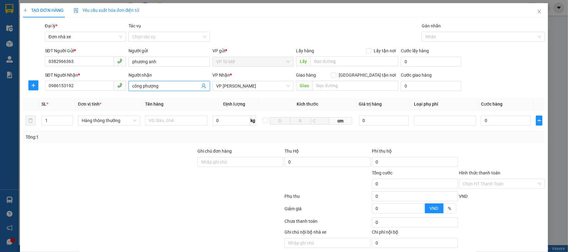
click at [162, 89] on input "công phượng" at bounding box center [166, 86] width 68 height 7
type input "công phượng"
drag, startPoint x: 104, startPoint y: 82, endPoint x: 0, endPoint y: 83, distance: 103.9
click at [0, 83] on div "TẠO ĐƠN HÀNG Yêu cầu xuất hóa đơn điện tử Transit Pickup Surcharge Ids Transit …" at bounding box center [284, 126] width 568 height 252
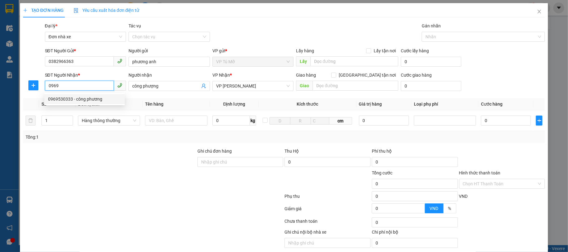
click at [77, 96] on div "0969530333 - công phương" at bounding box center [84, 99] width 73 height 7
type input "0969530333"
type input "công phương"
type input "0969530333"
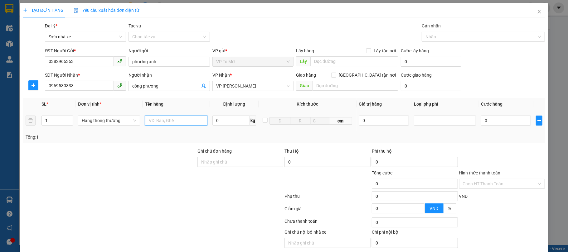
click at [177, 125] on input "text" at bounding box center [176, 121] width 62 height 10
type input "hộp nl hồng"
click at [227, 119] on input "0" at bounding box center [231, 121] width 38 height 10
type input "1"
click at [230, 131] on td "1 kg" at bounding box center [234, 120] width 49 height 21
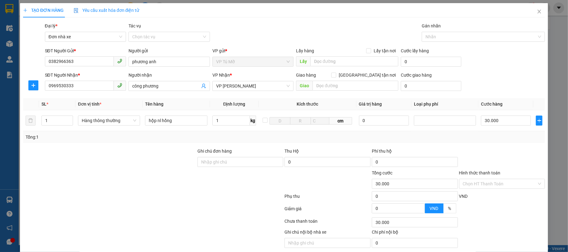
type input "30.000"
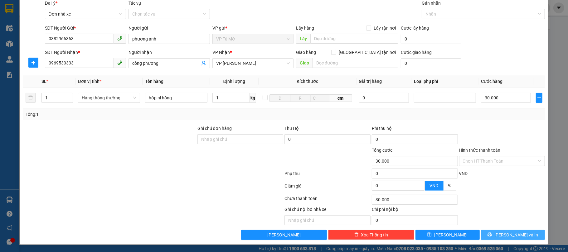
click at [519, 235] on span "[PERSON_NAME] và In" at bounding box center [516, 235] width 44 height 7
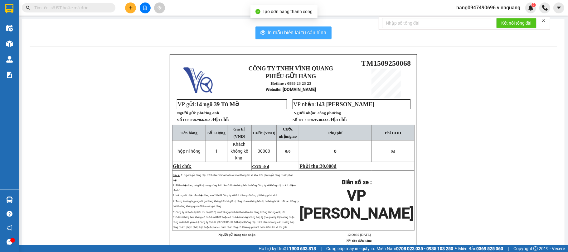
click at [288, 29] on span "In mẫu biên lai tự cấu hình" at bounding box center [297, 33] width 59 height 8
drag, startPoint x: 288, startPoint y: 29, endPoint x: 290, endPoint y: 34, distance: 5.7
click at [288, 29] on span "In mẫu biên lai tự cấu hình" at bounding box center [297, 33] width 59 height 8
